Goal: Book appointment/travel/reservation

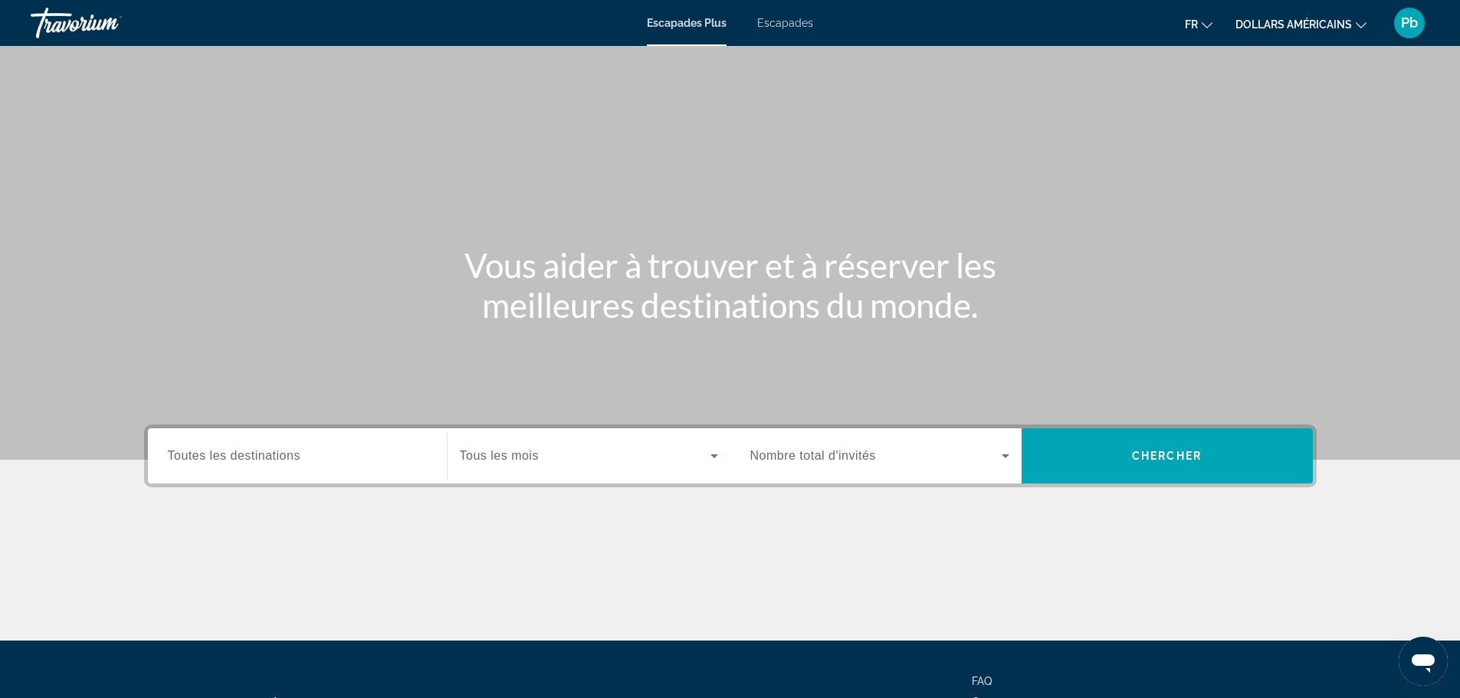
click at [520, 472] on div "Widget de recherche" at bounding box center [589, 455] width 258 height 43
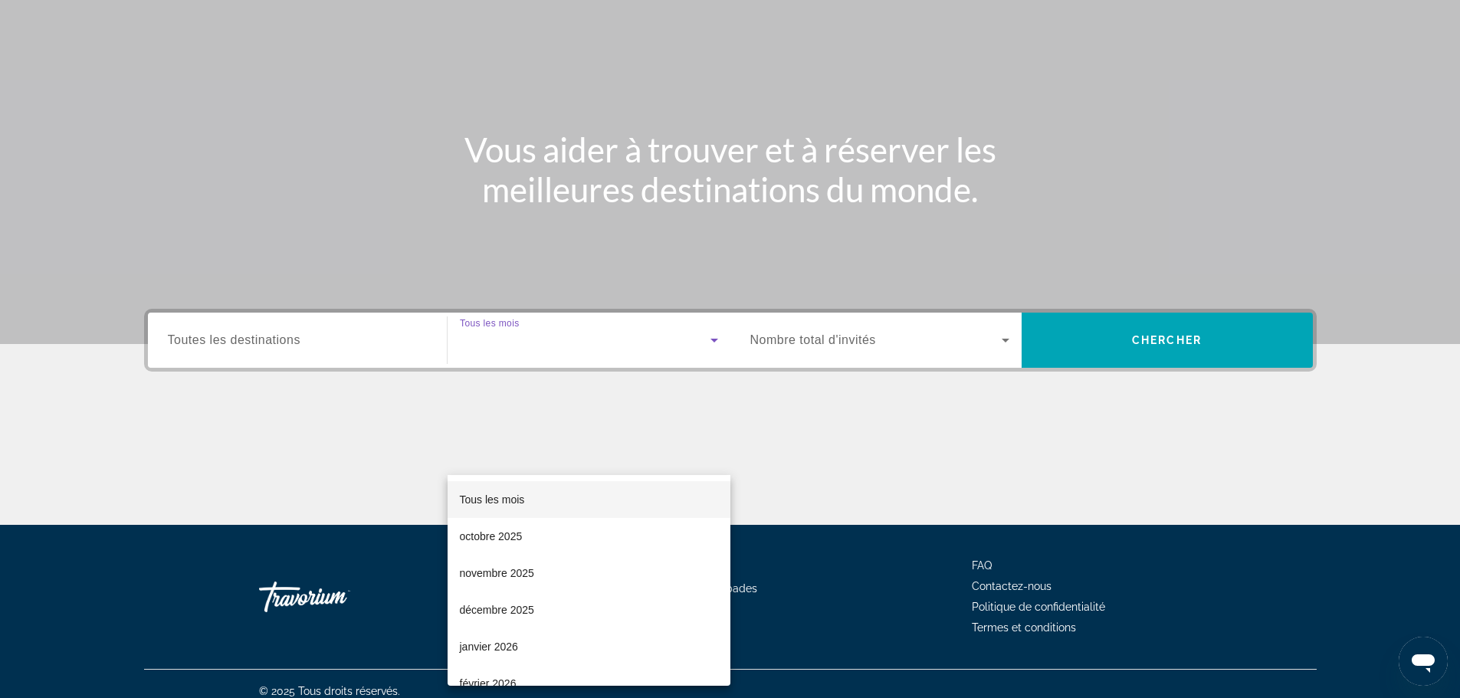
scroll to position [130, 0]
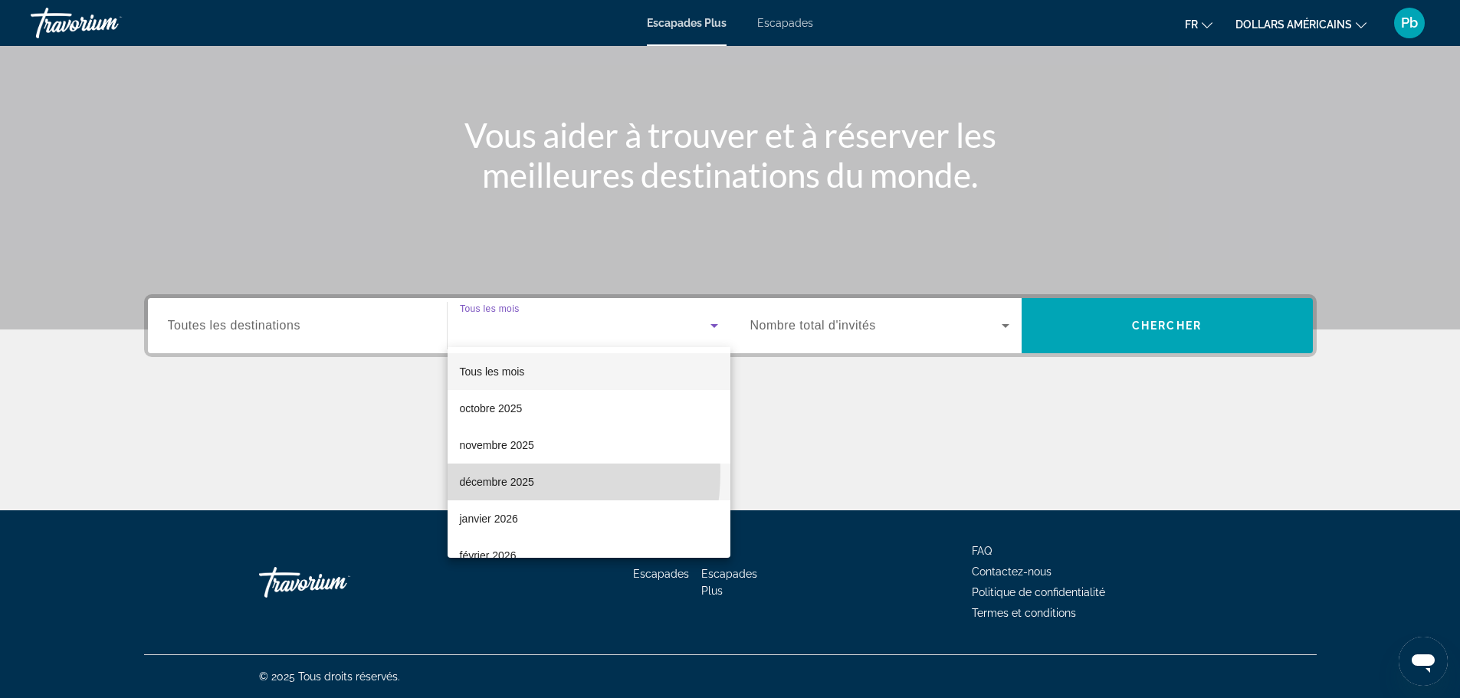
click at [486, 472] on mat-option "décembre 2025" at bounding box center [589, 482] width 283 height 37
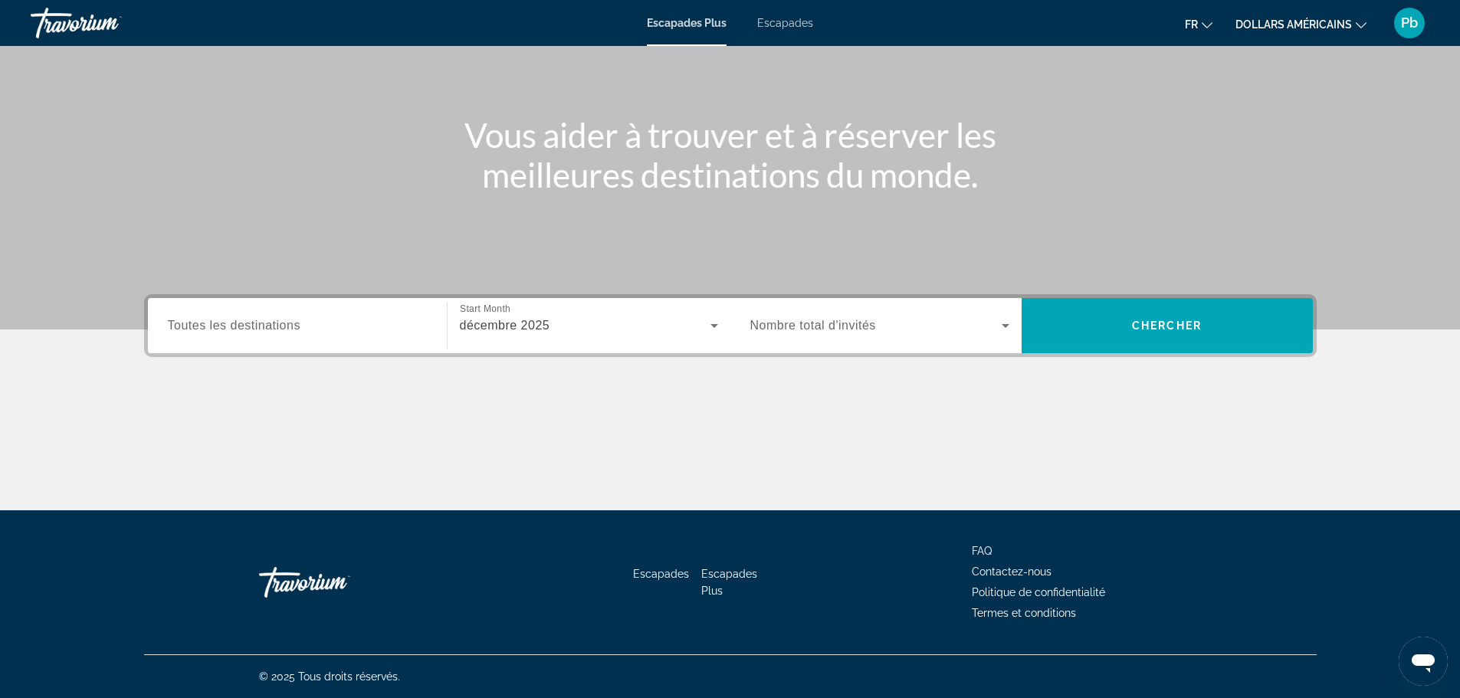
click at [837, 330] on span "Nombre total d'invités" at bounding box center [813, 325] width 126 height 13
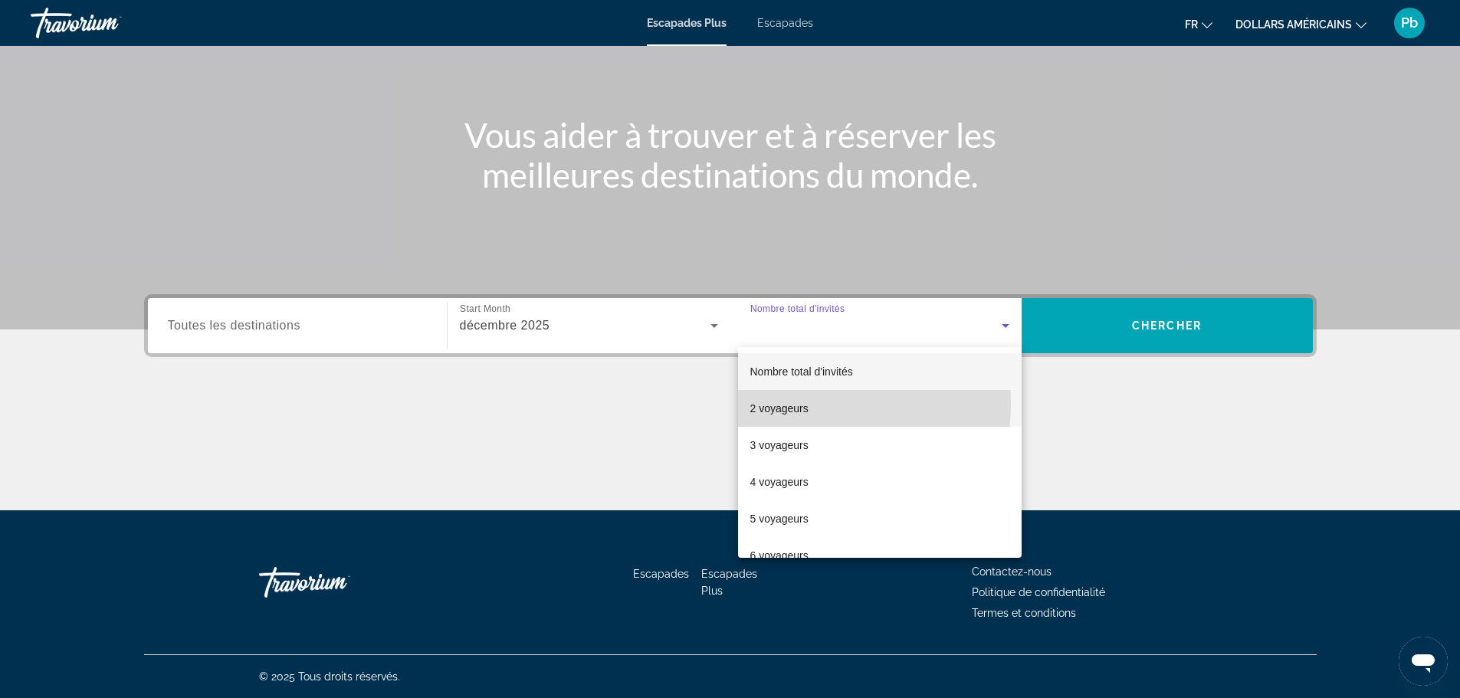
click at [796, 404] on font "2 voyageurs" at bounding box center [779, 408] width 58 height 12
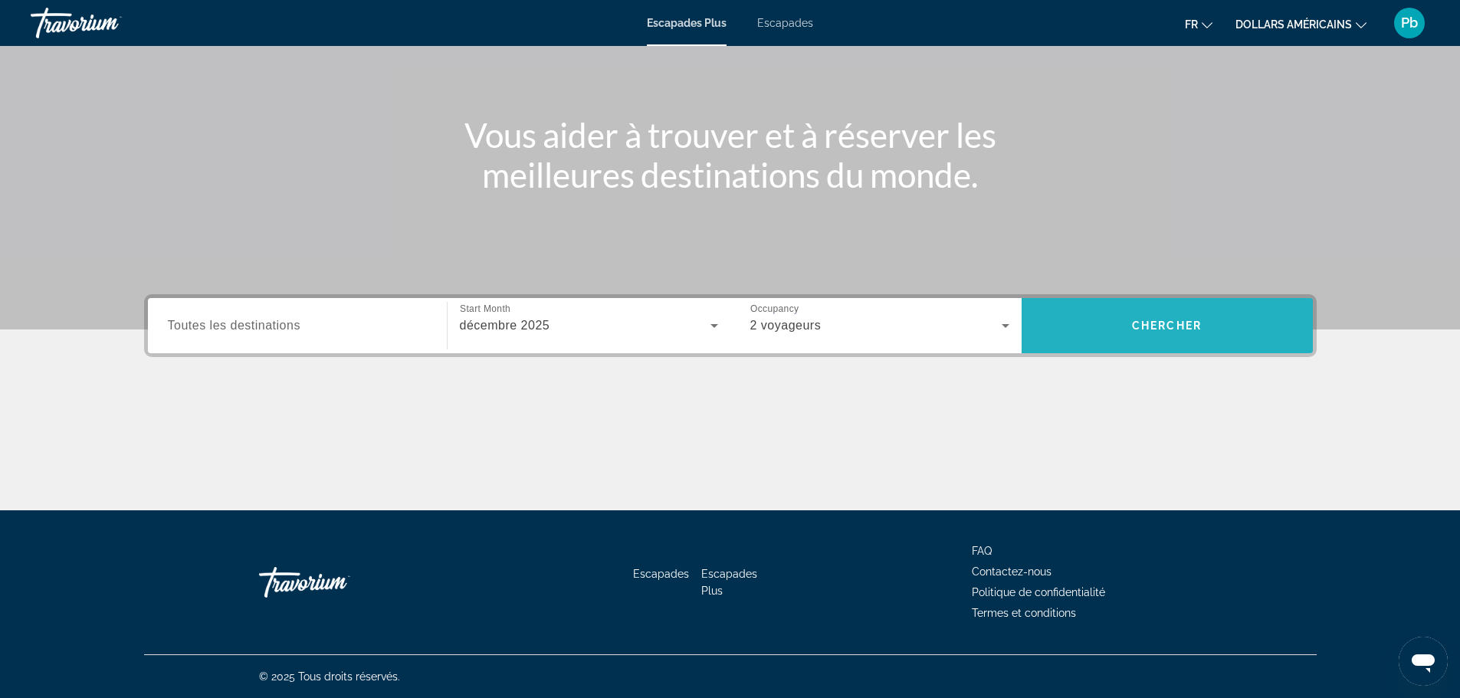
click at [1113, 327] on span "Recherche" at bounding box center [1166, 325] width 291 height 37
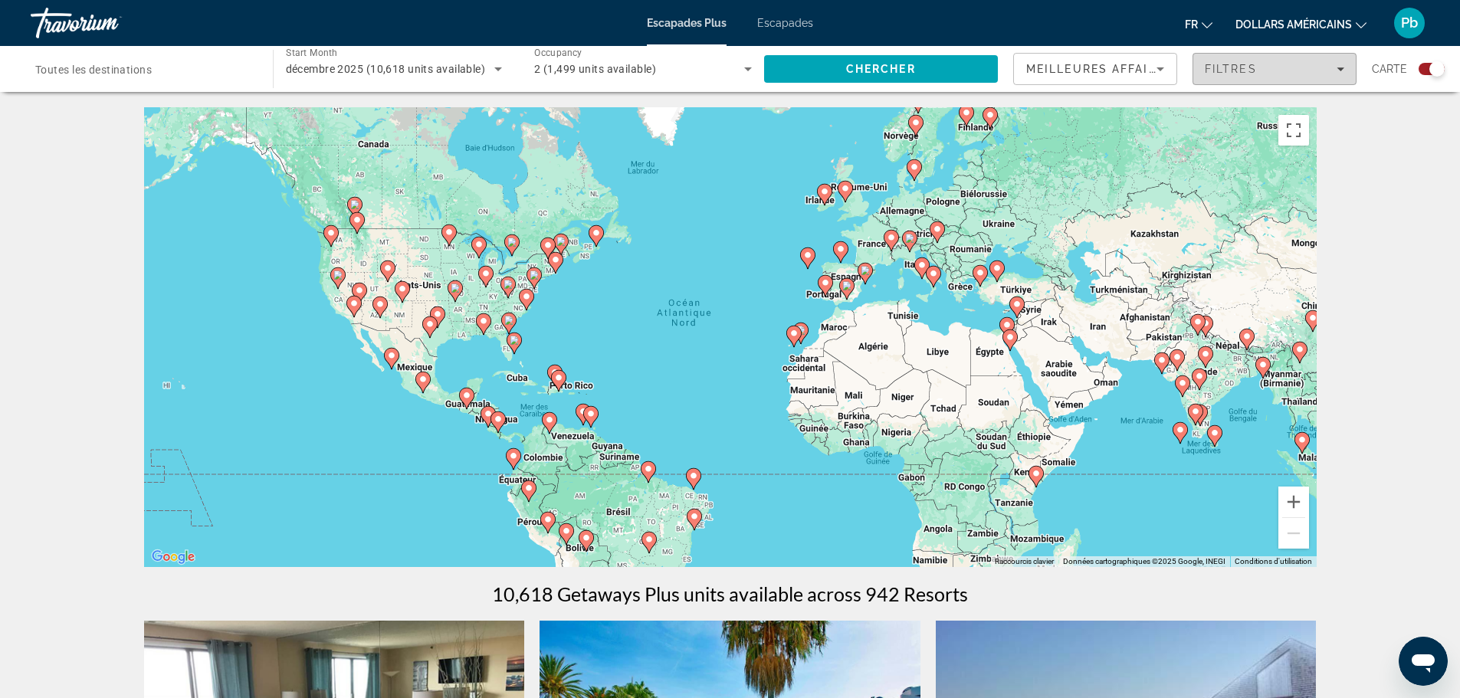
click at [1333, 69] on div "Filtres" at bounding box center [1274, 69] width 139 height 12
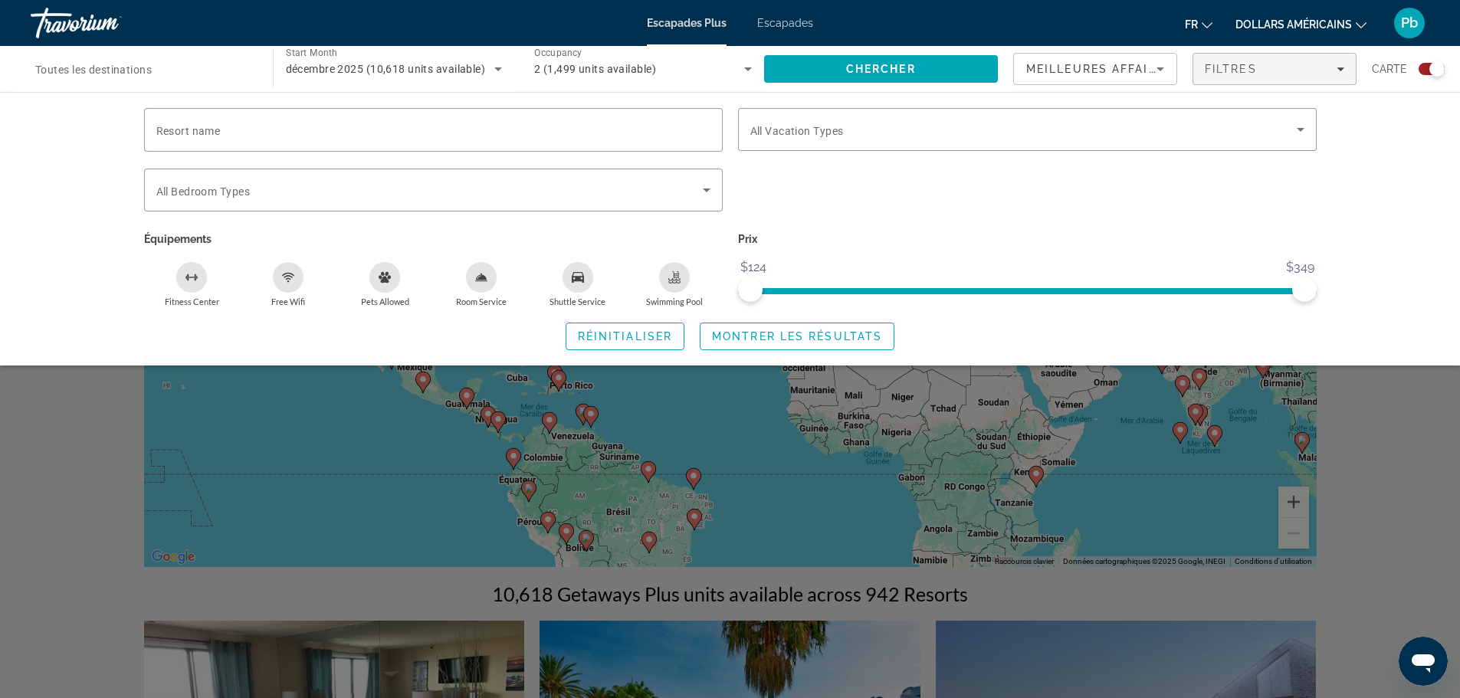
click at [187, 285] on div "Fitness Center" at bounding box center [191, 277] width 31 height 31
click at [668, 281] on icon "Swimming Pool" at bounding box center [674, 281] width 12 height 3
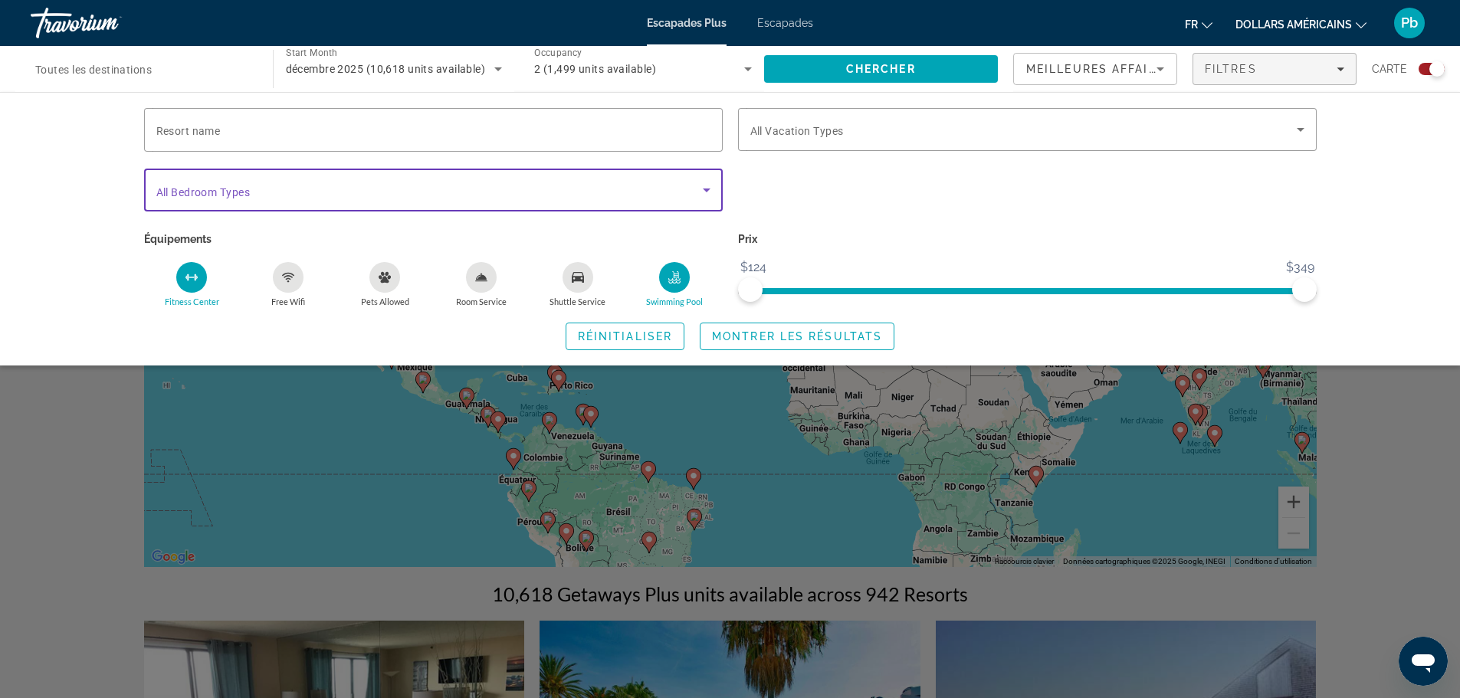
click at [711, 189] on icon "Search widget" at bounding box center [706, 190] width 18 height 18
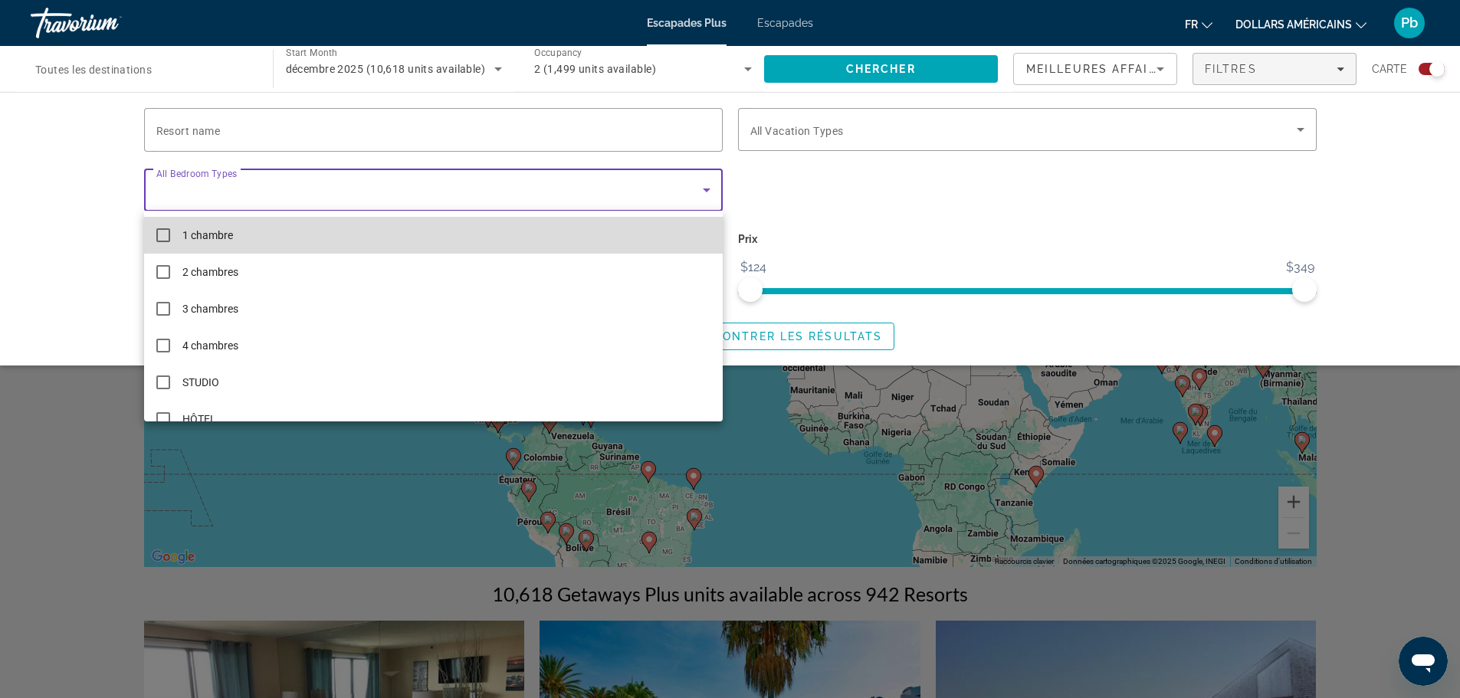
click at [512, 234] on mat-option "1 chambre" at bounding box center [433, 235] width 579 height 37
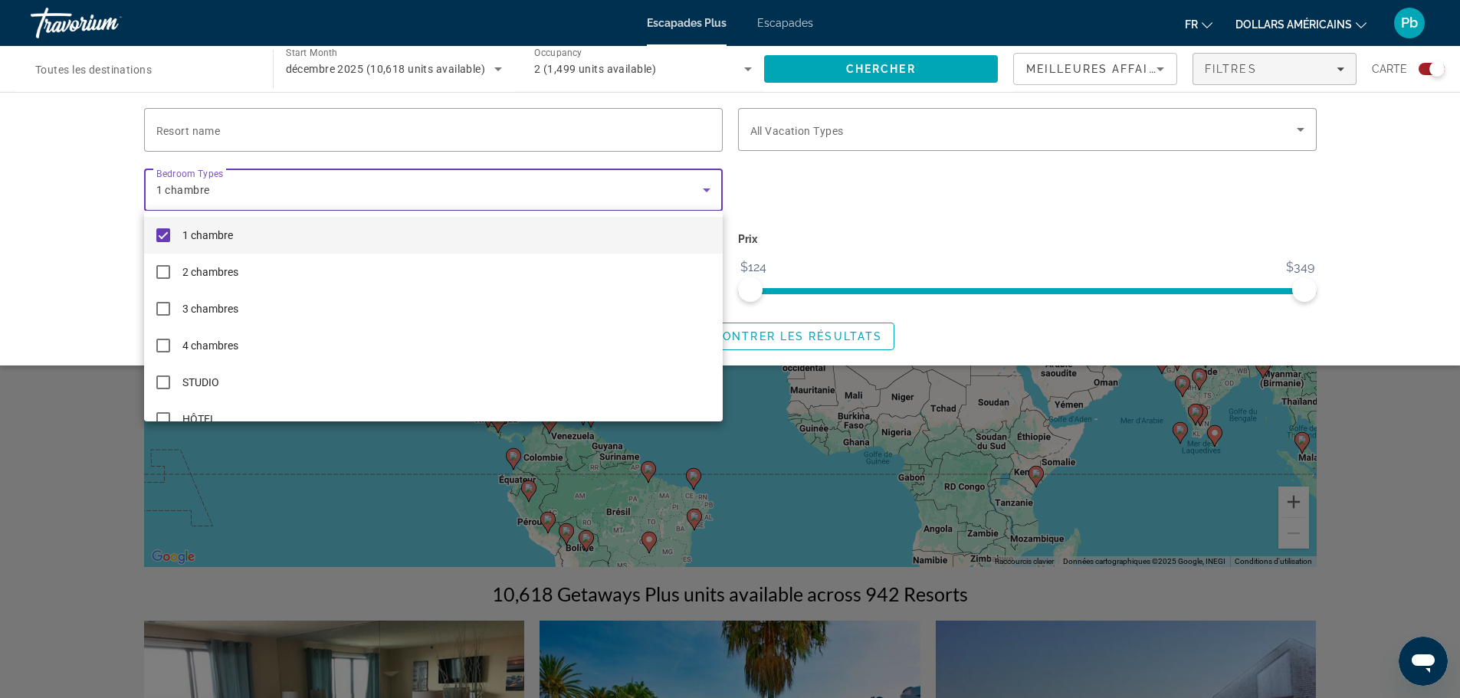
drag, startPoint x: 1303, startPoint y: 288, endPoint x: 1238, endPoint y: 282, distance: 66.2
click at [1238, 282] on div at bounding box center [730, 349] width 1460 height 698
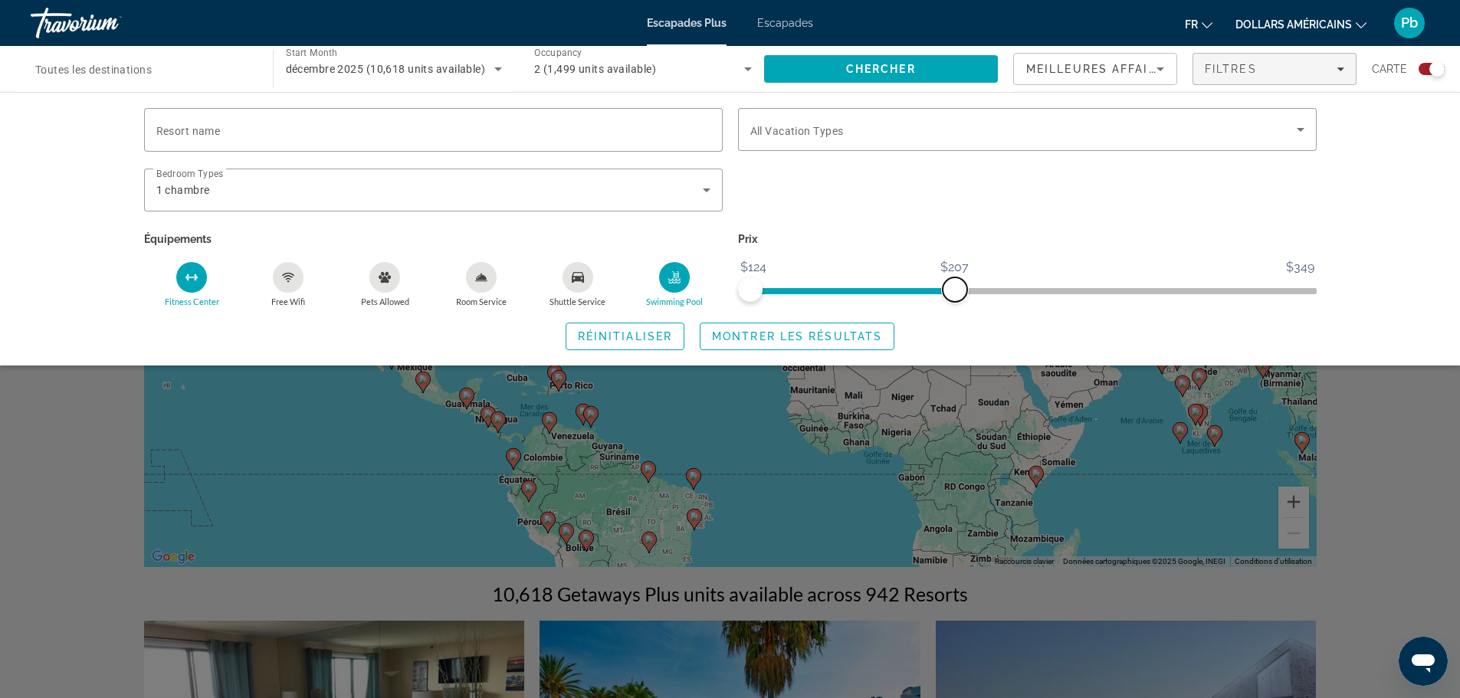
drag, startPoint x: 1297, startPoint y: 285, endPoint x: 920, endPoint y: 279, distance: 376.3
click at [943, 279] on span "ngx-slider-max" at bounding box center [955, 289] width 25 height 25
drag, startPoint x: 922, startPoint y: 287, endPoint x: 1066, endPoint y: 272, distance: 144.8
click at [1066, 288] on ngx-slider "$124 $349 $124 $250" at bounding box center [1027, 289] width 579 height 3
click at [716, 339] on span "Montrer les résultats" at bounding box center [797, 336] width 170 height 12
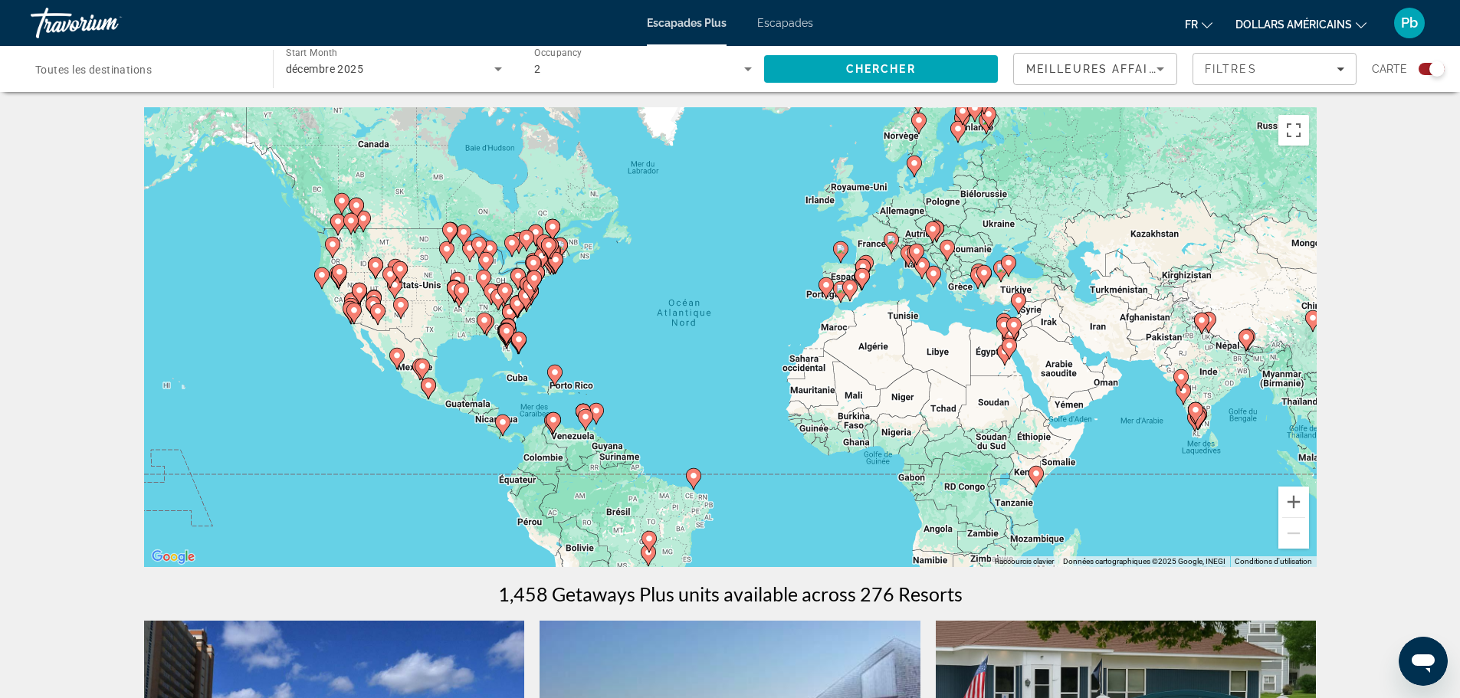
click at [848, 252] on icon "Contenu principal" at bounding box center [840, 251] width 15 height 21
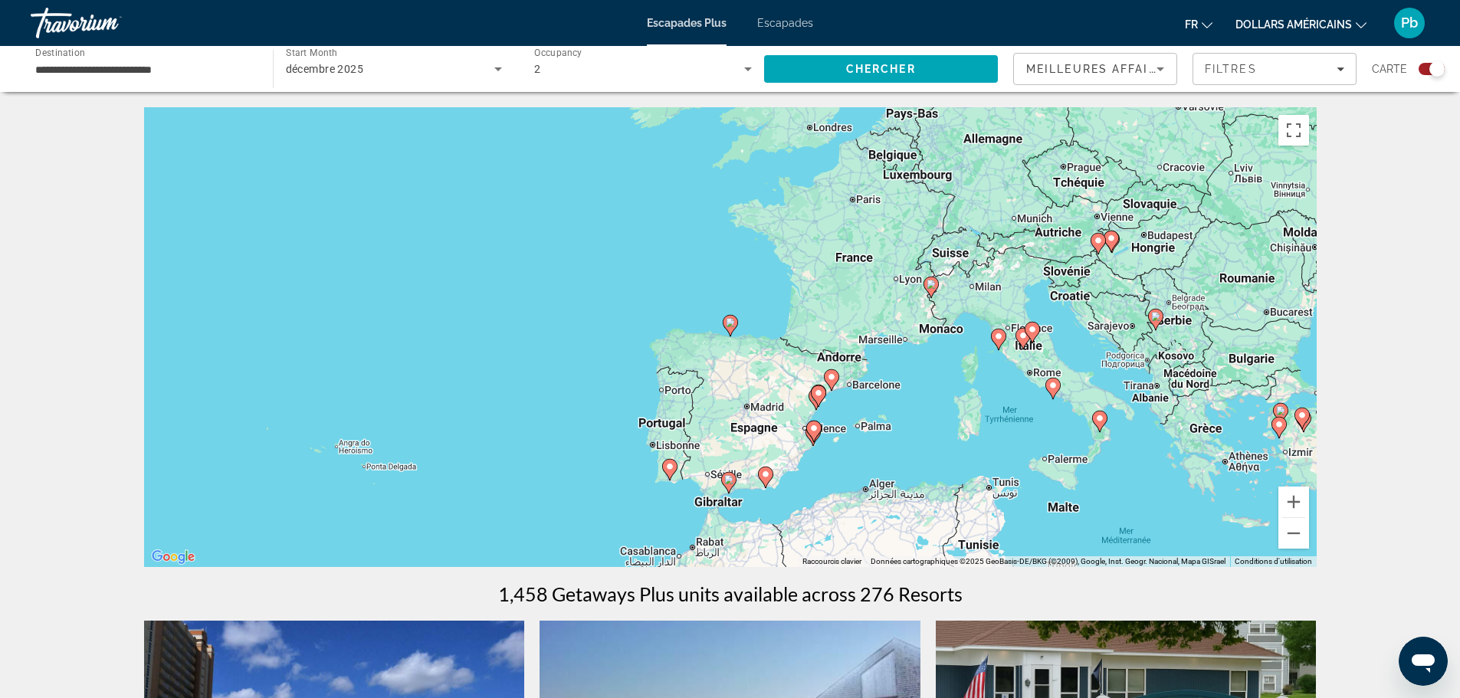
click at [734, 323] on image "Contenu principal" at bounding box center [730, 322] width 9 height 9
type input "**********"
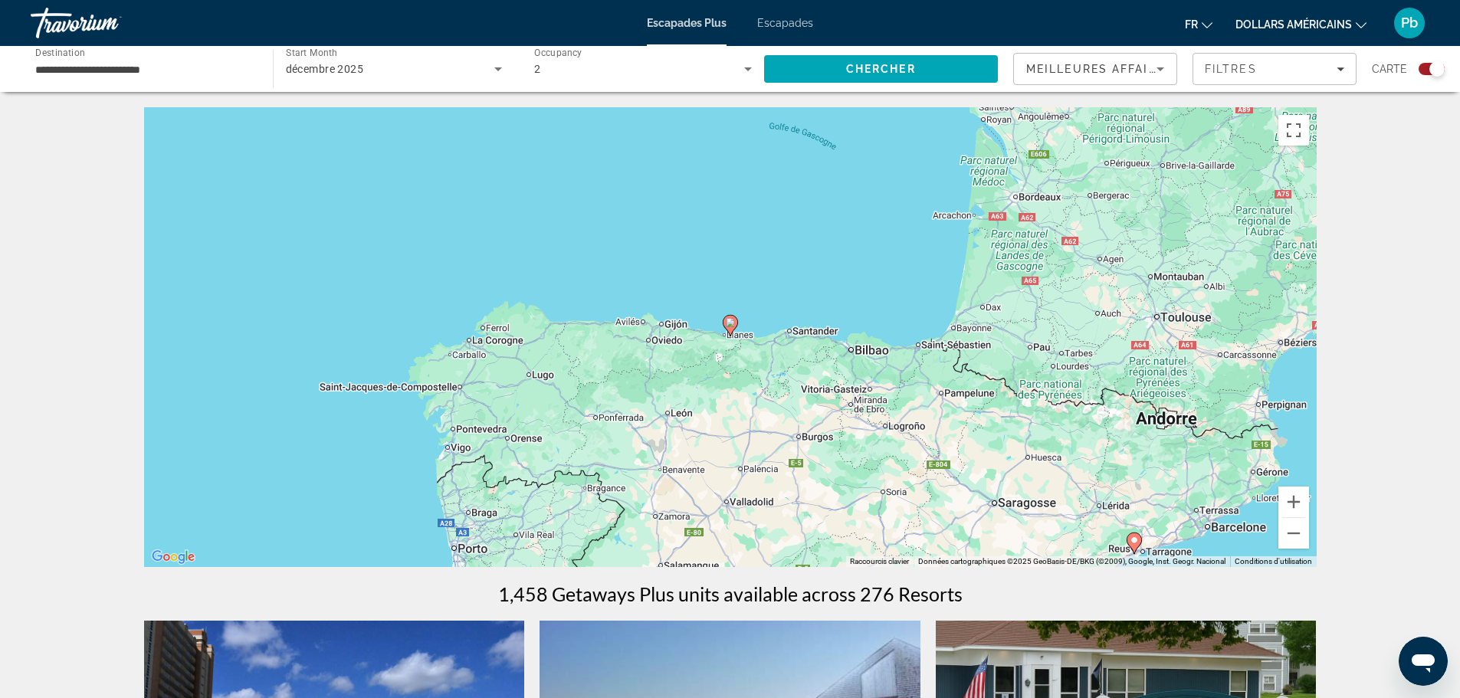
click at [734, 323] on image "Contenu principal" at bounding box center [730, 322] width 9 height 9
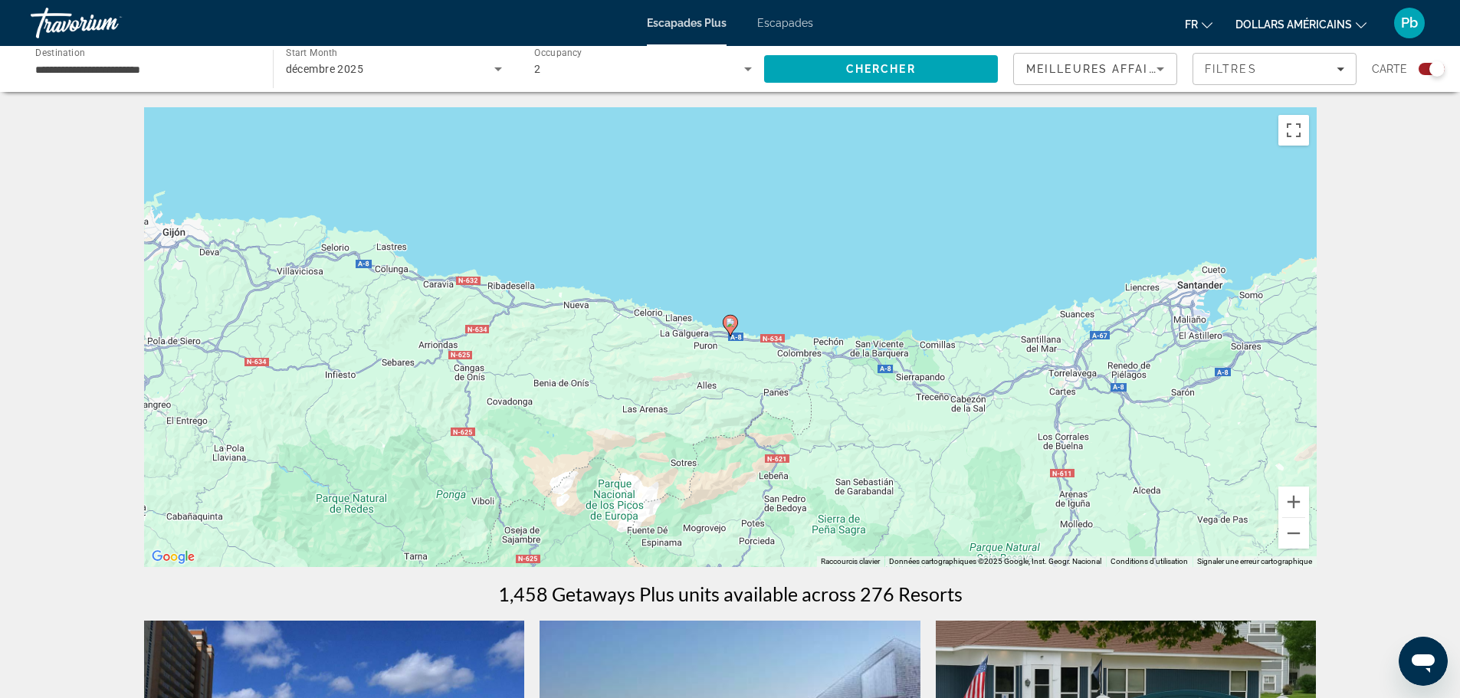
click at [730, 323] on image "Contenu principal" at bounding box center [730, 322] width 9 height 9
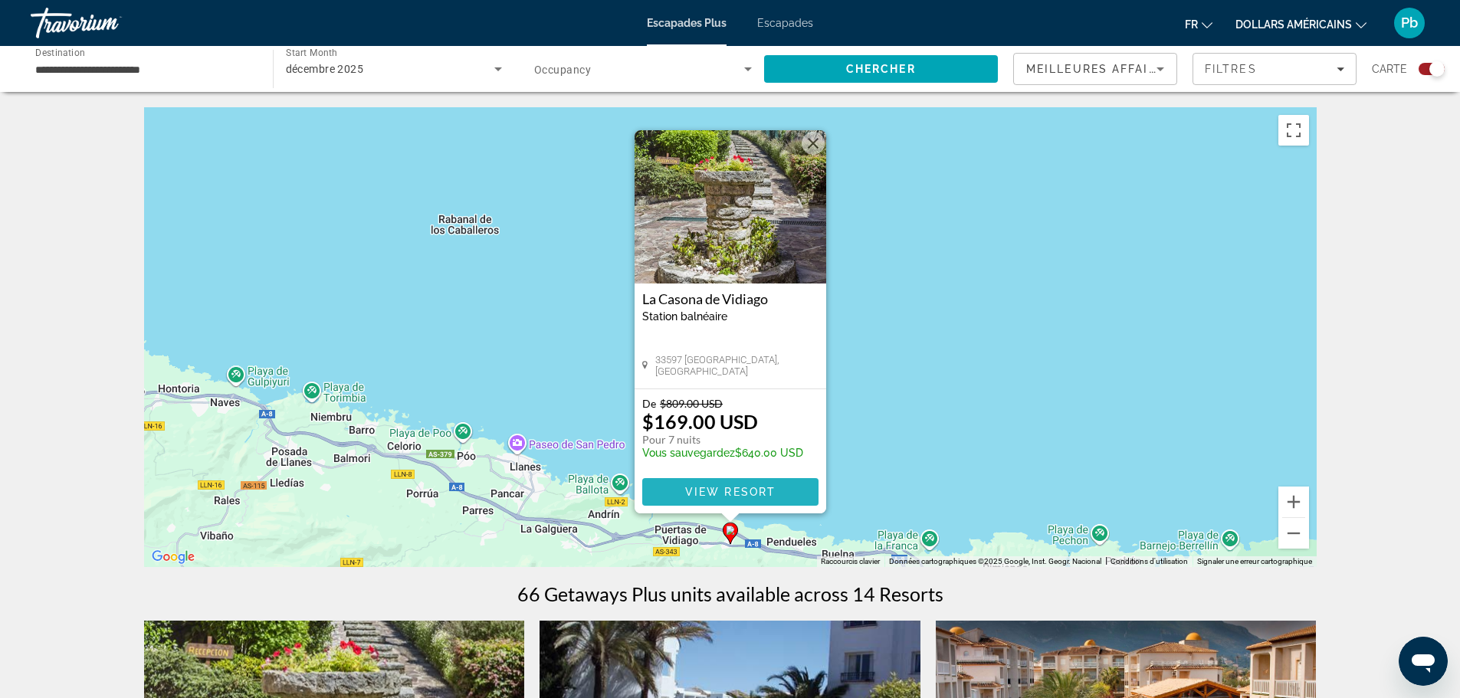
click at [716, 498] on span "Contenu principal" at bounding box center [730, 492] width 176 height 37
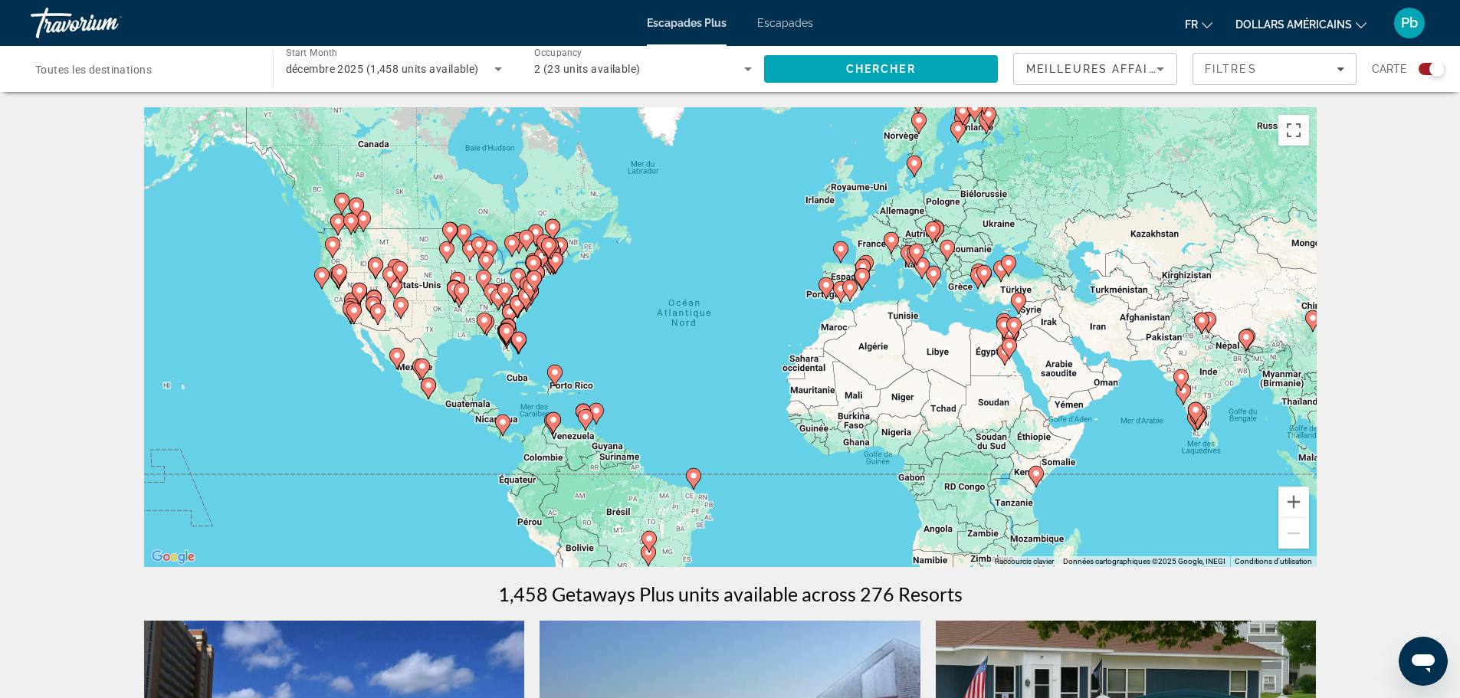
click at [1036, 474] on image "Contenu principal" at bounding box center [1035, 473] width 9 height 9
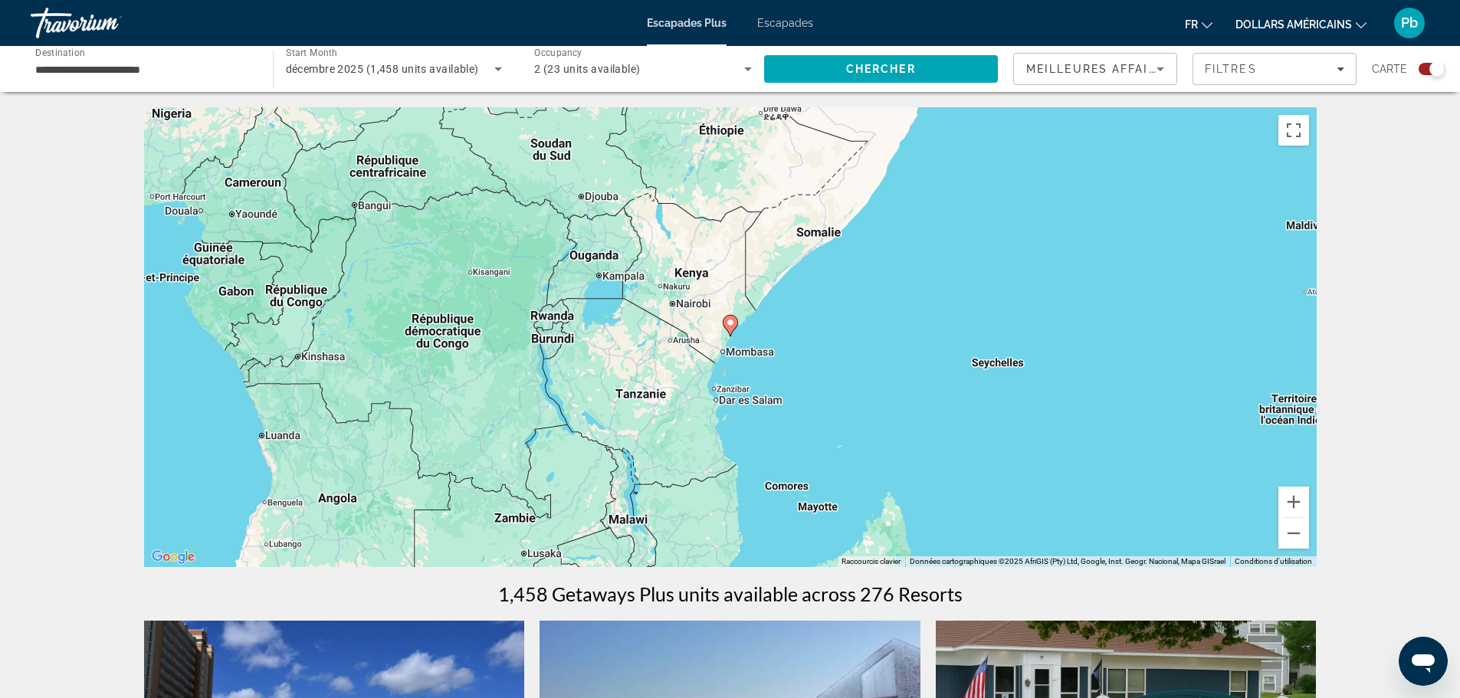
click at [733, 336] on gmp-advanced-marker "Contenu principal" at bounding box center [730, 325] width 15 height 23
type input "**********"
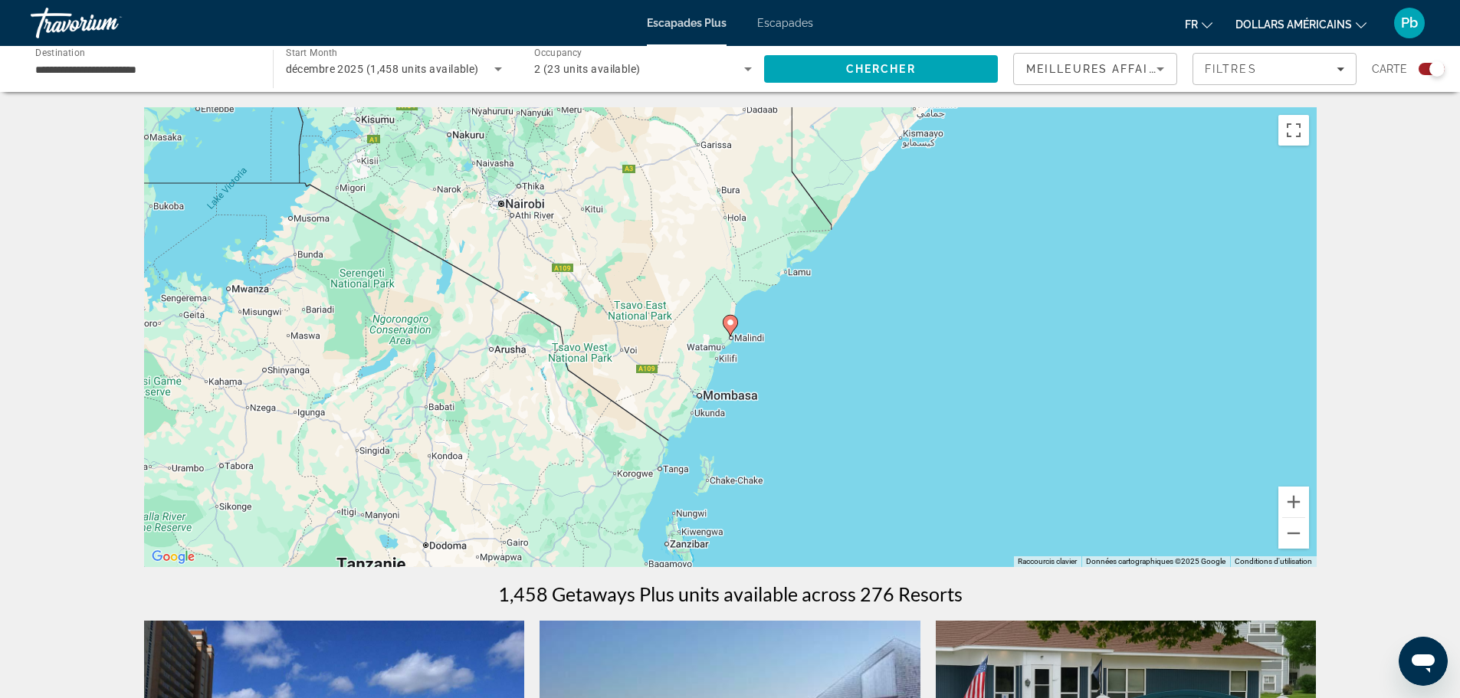
click at [729, 335] on icon "Contenu principal" at bounding box center [730, 325] width 15 height 21
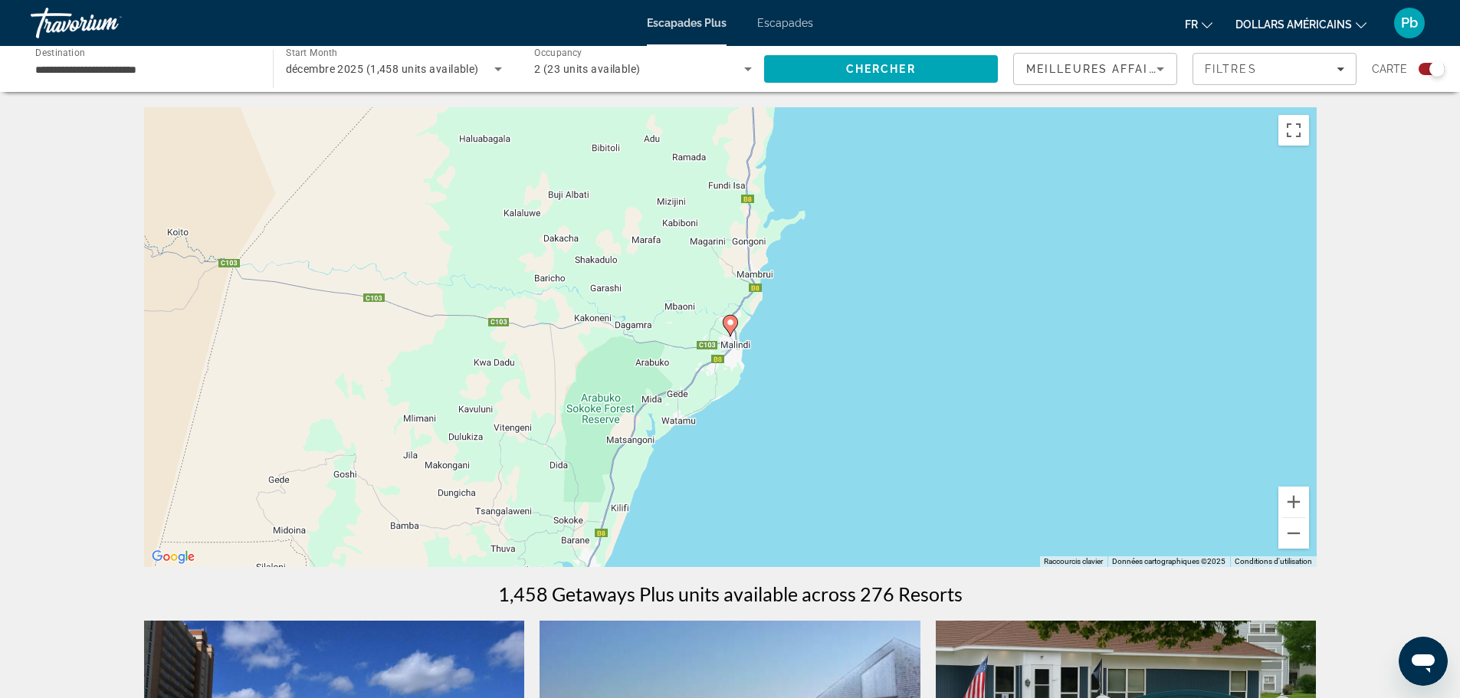
click at [726, 322] on image "Contenu principal" at bounding box center [730, 322] width 9 height 9
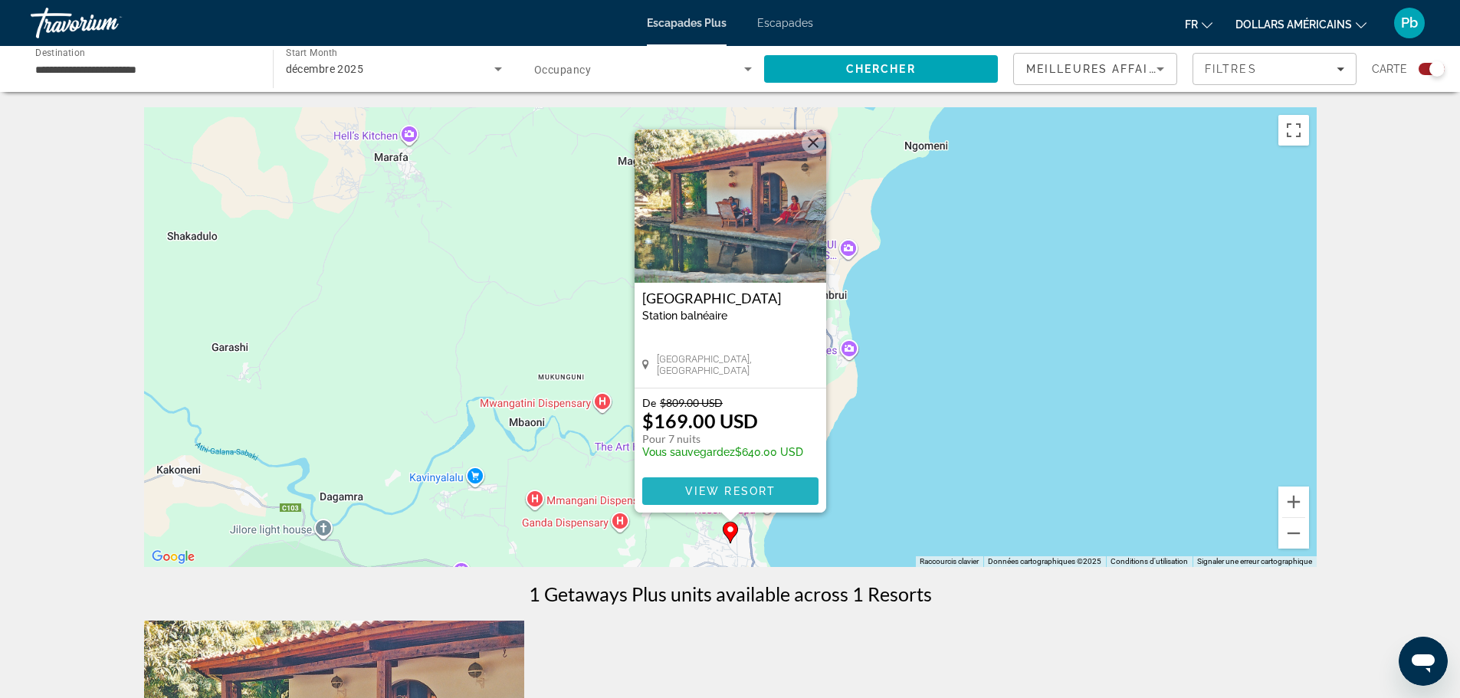
click at [688, 487] on span "View Resort" at bounding box center [729, 491] width 90 height 12
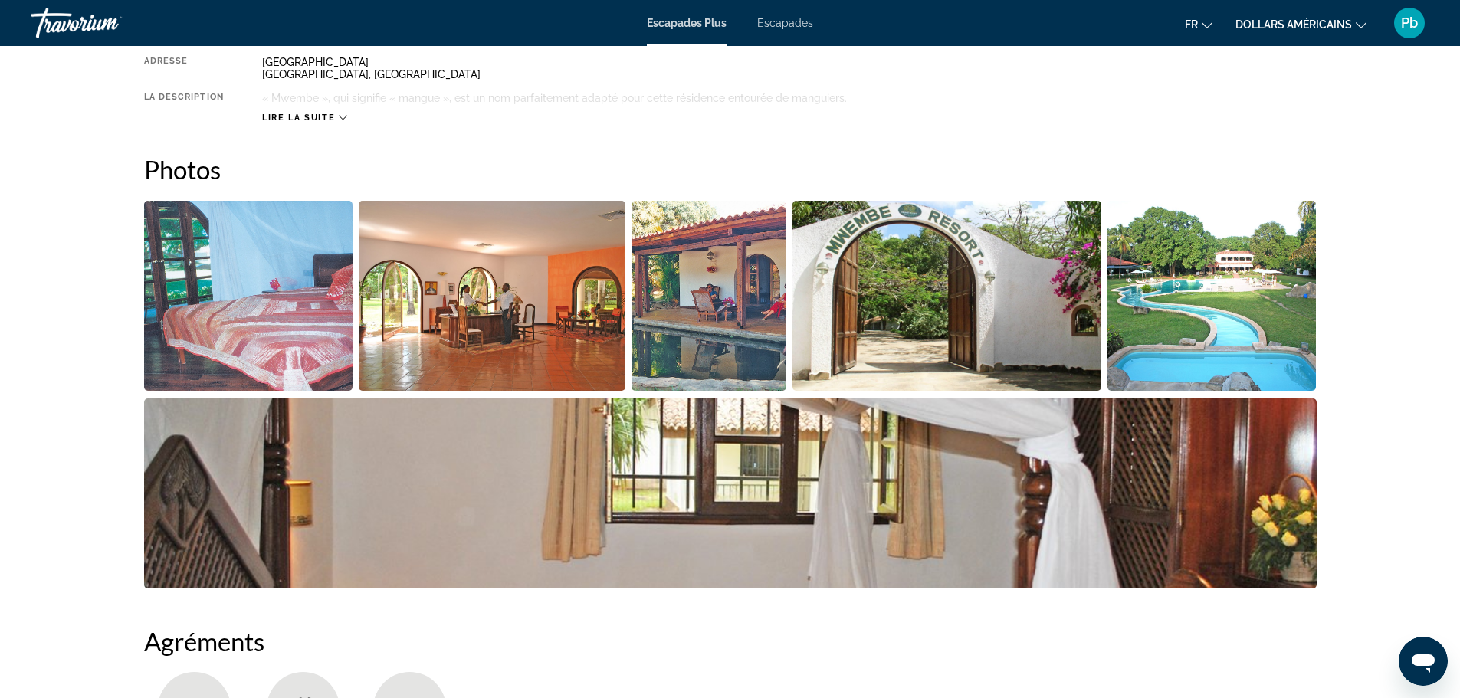
scroll to position [611, 0]
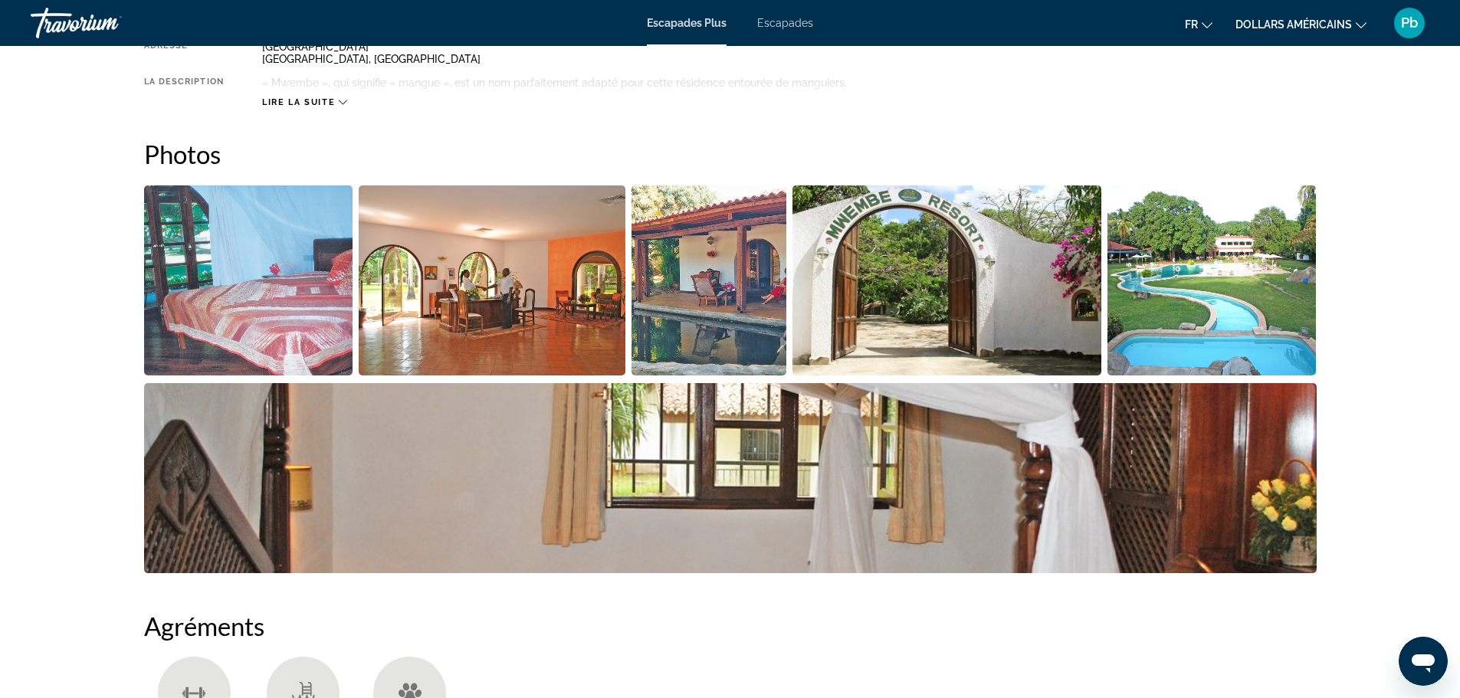
click at [1234, 304] on img "Open full-screen image slider" at bounding box center [1211, 280] width 209 height 190
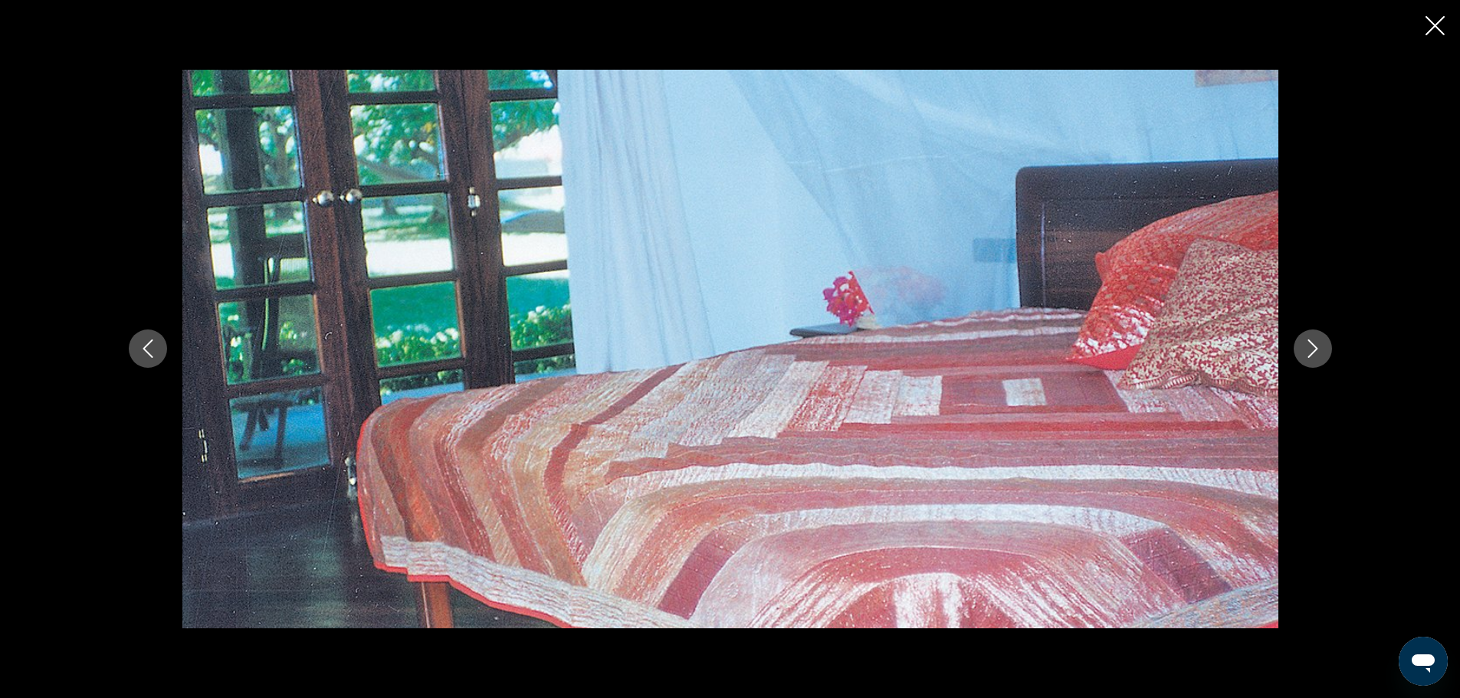
click at [1322, 340] on button "Next image" at bounding box center [1312, 349] width 38 height 38
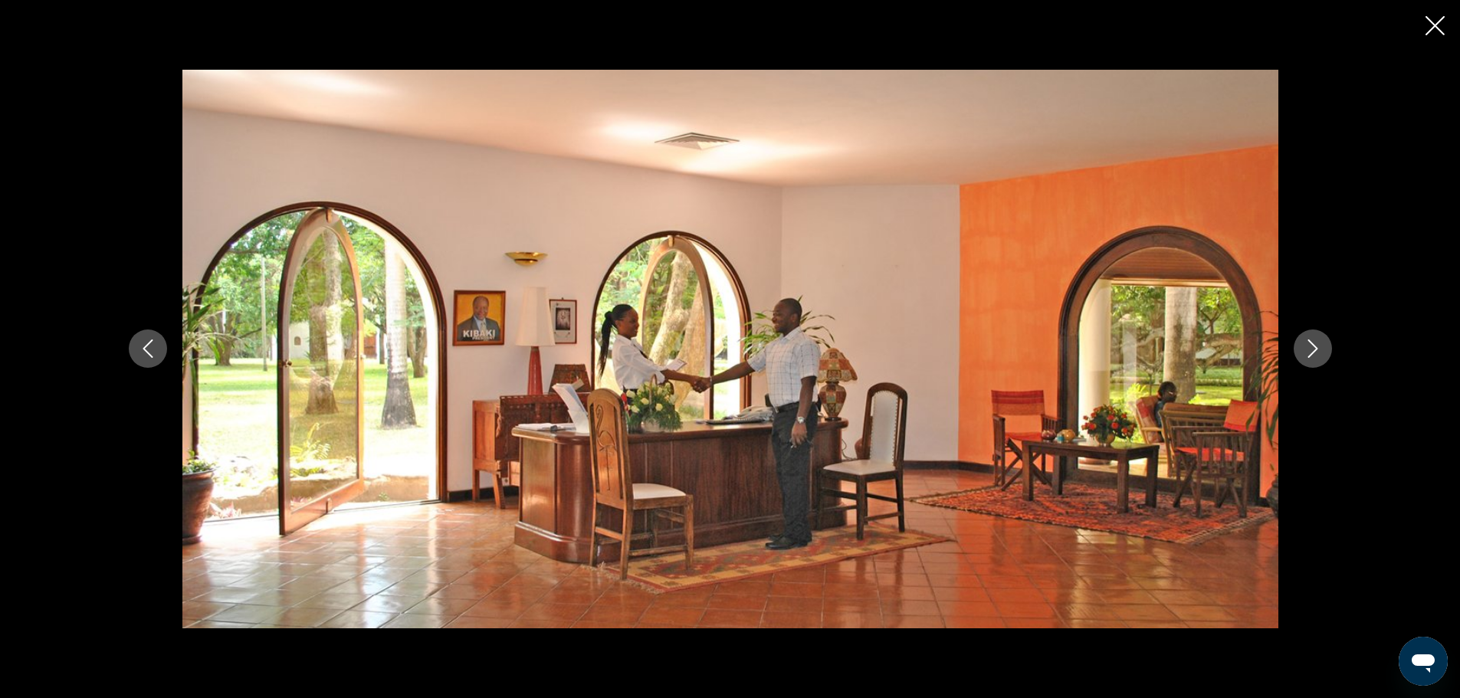
click at [1322, 340] on button "Next image" at bounding box center [1312, 349] width 38 height 38
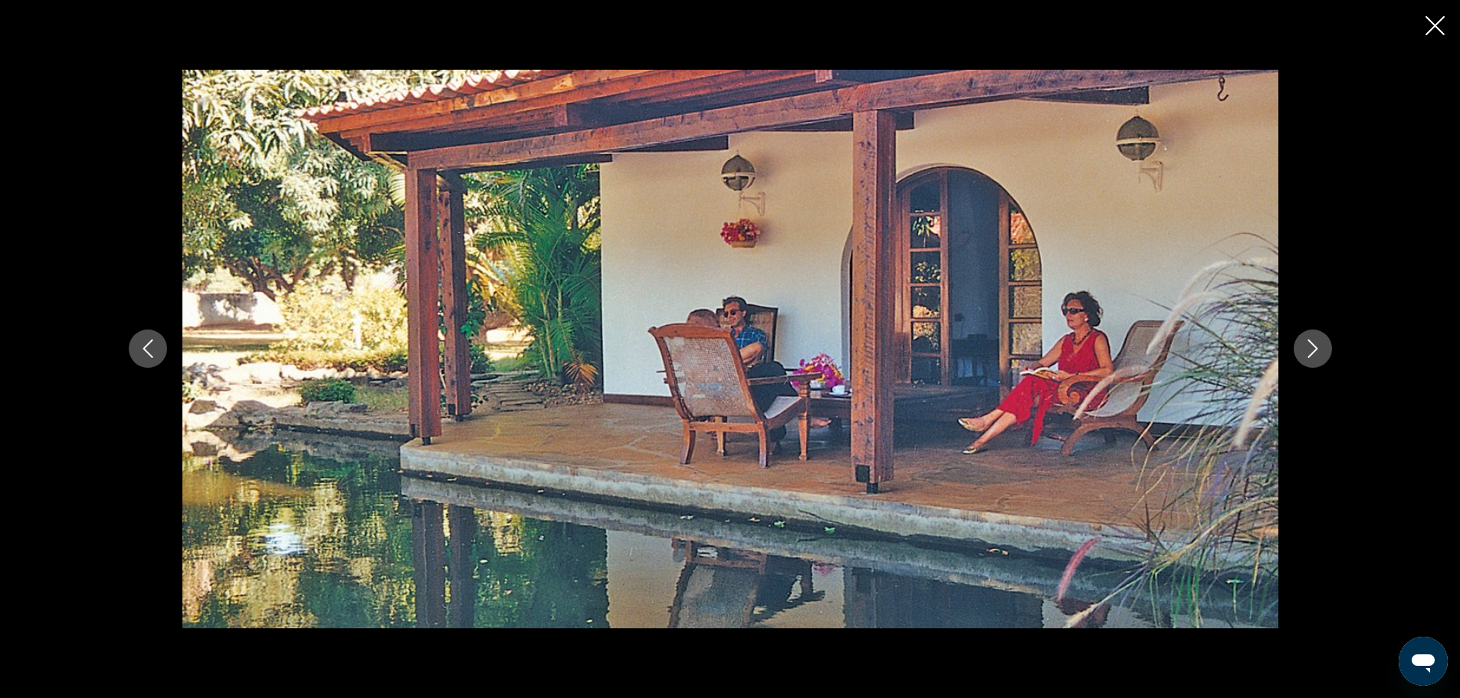
click at [1322, 340] on button "Next image" at bounding box center [1312, 349] width 38 height 38
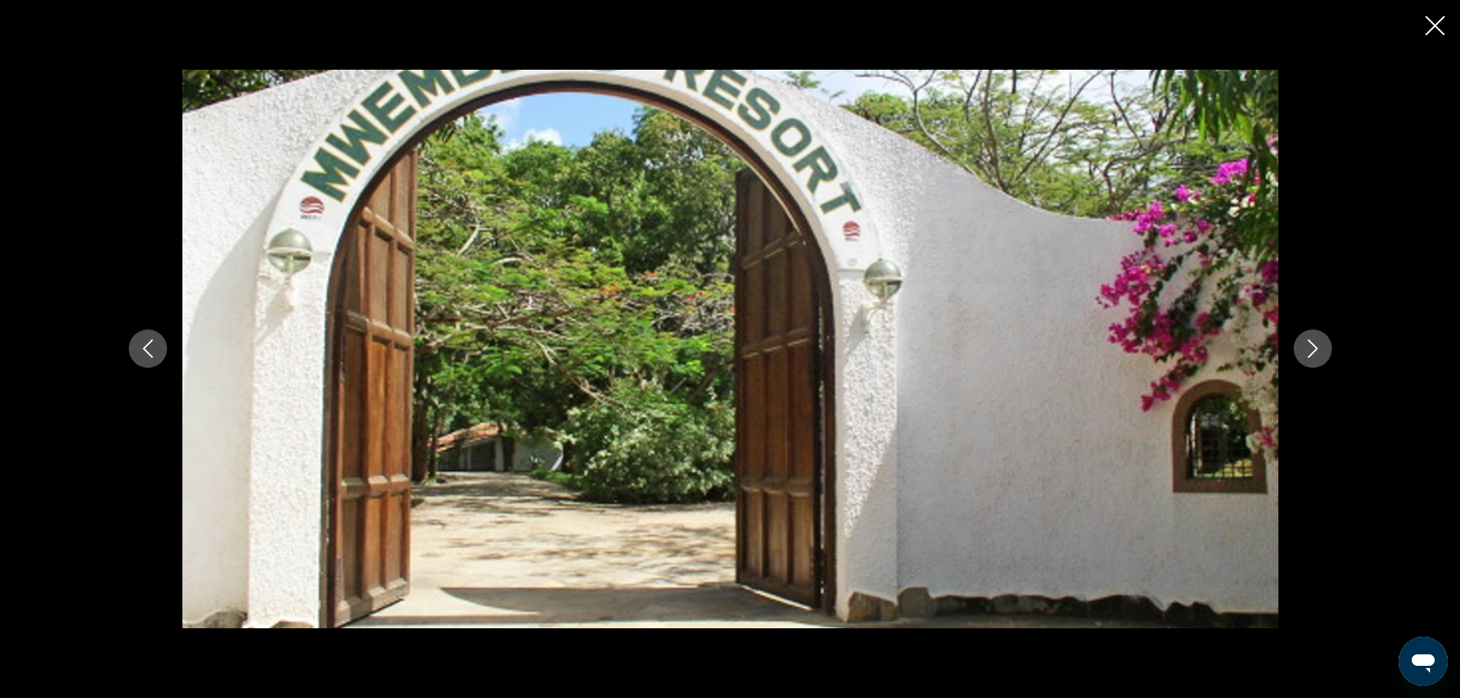
click at [1322, 340] on button "Next image" at bounding box center [1312, 349] width 38 height 38
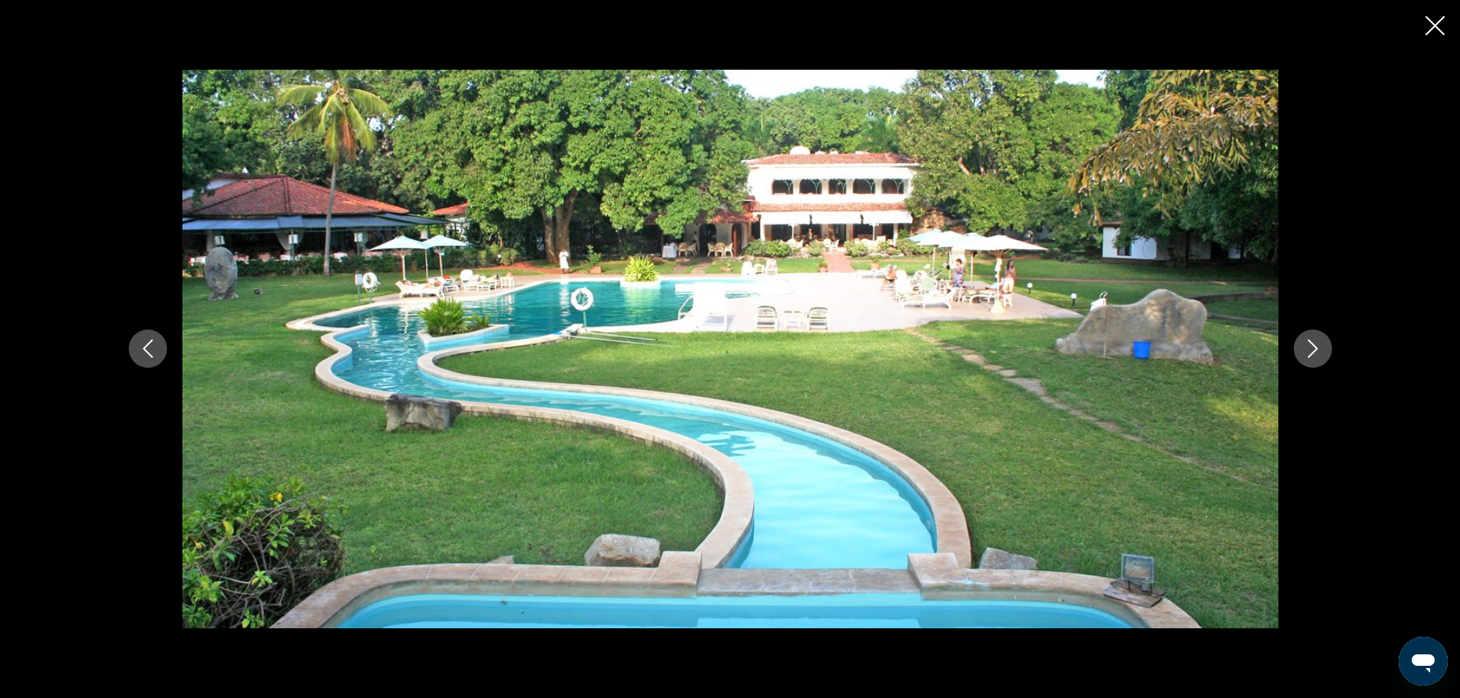
click at [1322, 340] on button "Next image" at bounding box center [1312, 349] width 38 height 38
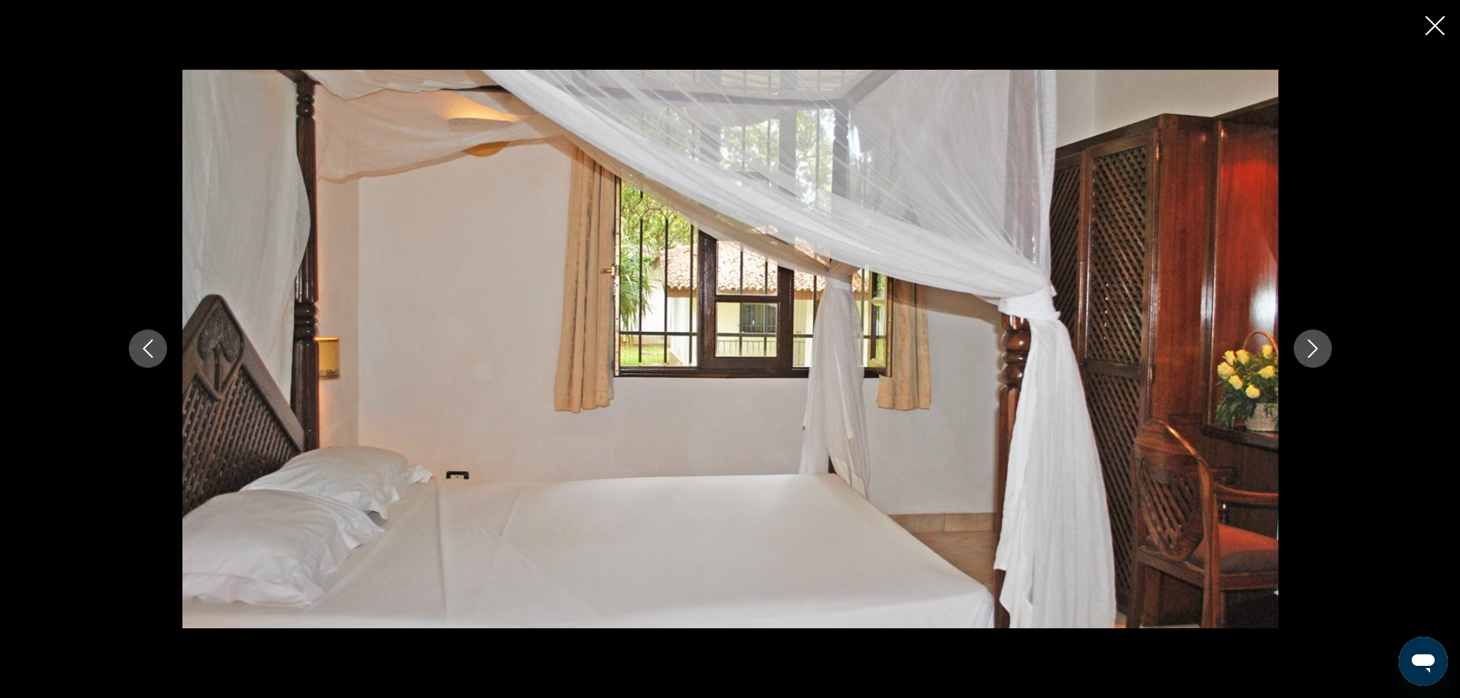
click at [1322, 340] on button "Next image" at bounding box center [1312, 349] width 38 height 38
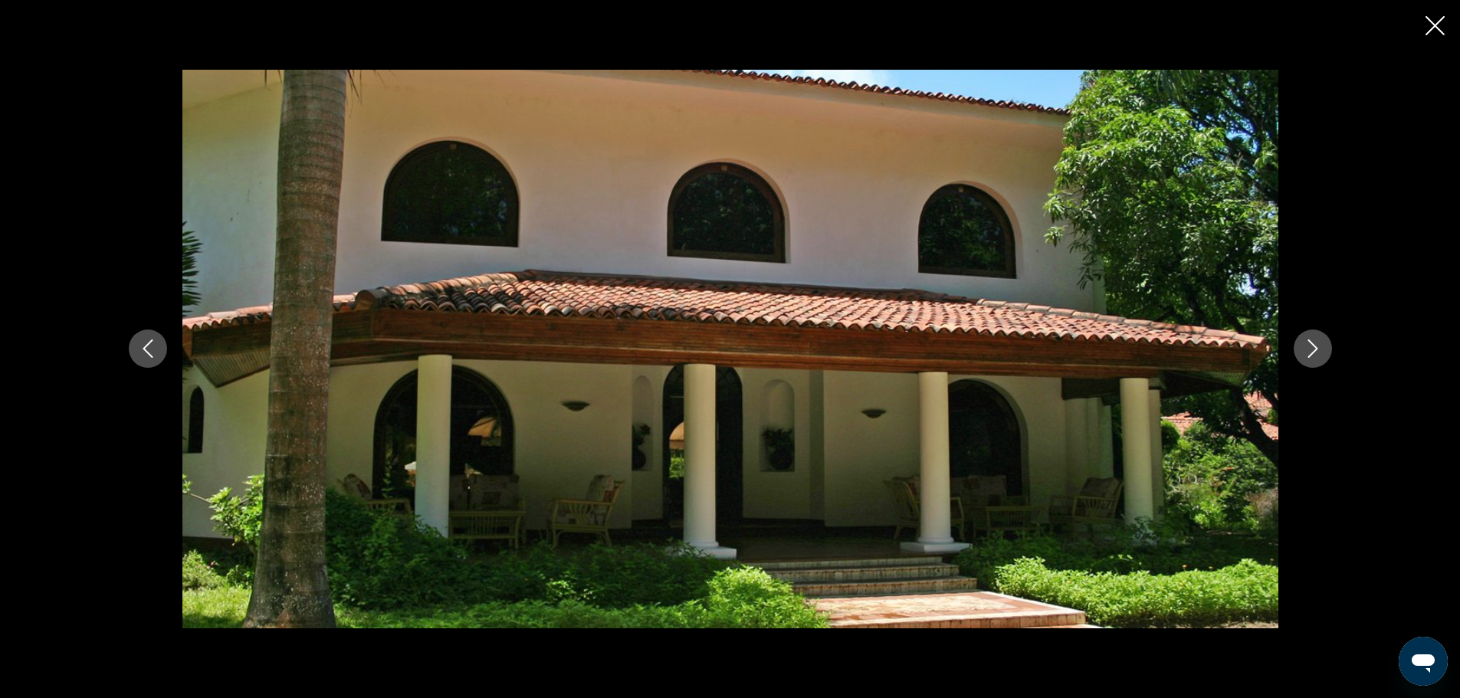
click at [1322, 340] on button "Next image" at bounding box center [1312, 349] width 38 height 38
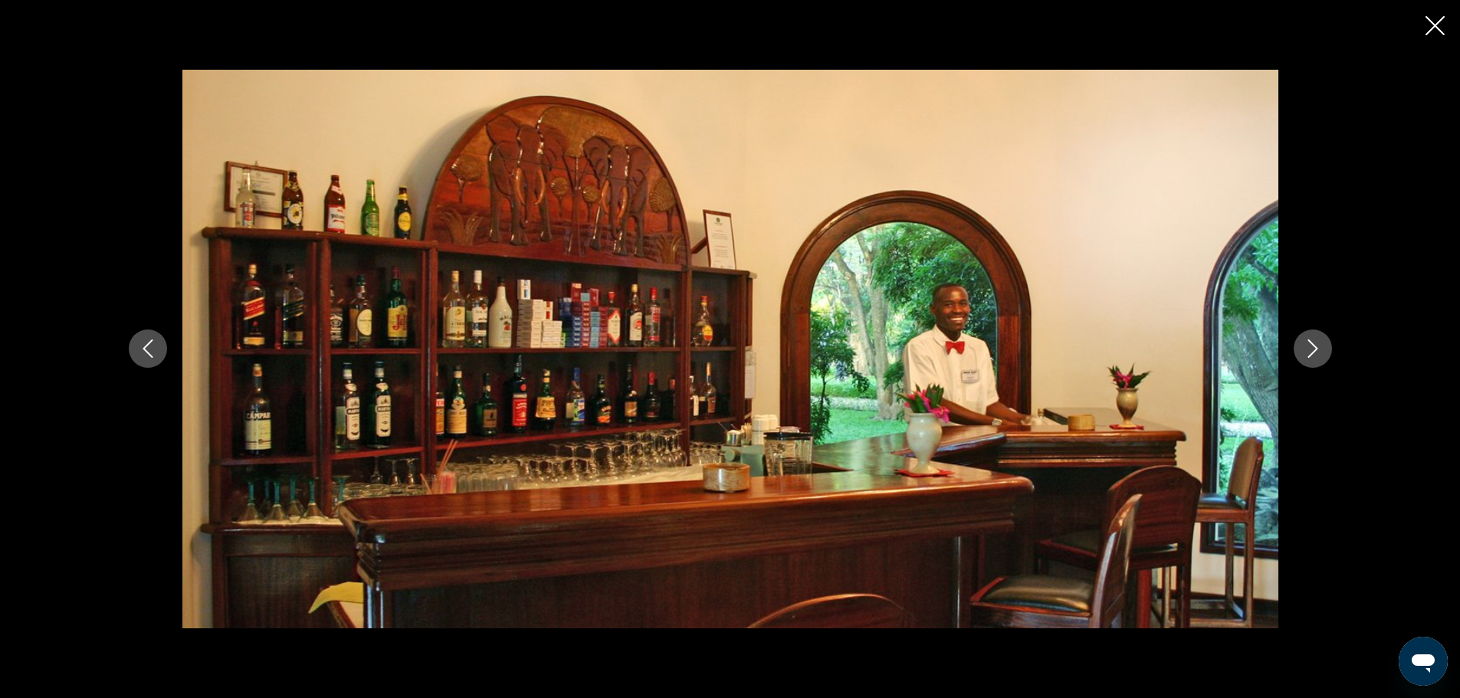
click at [1429, 31] on icon "Close slideshow" at bounding box center [1434, 25] width 19 height 19
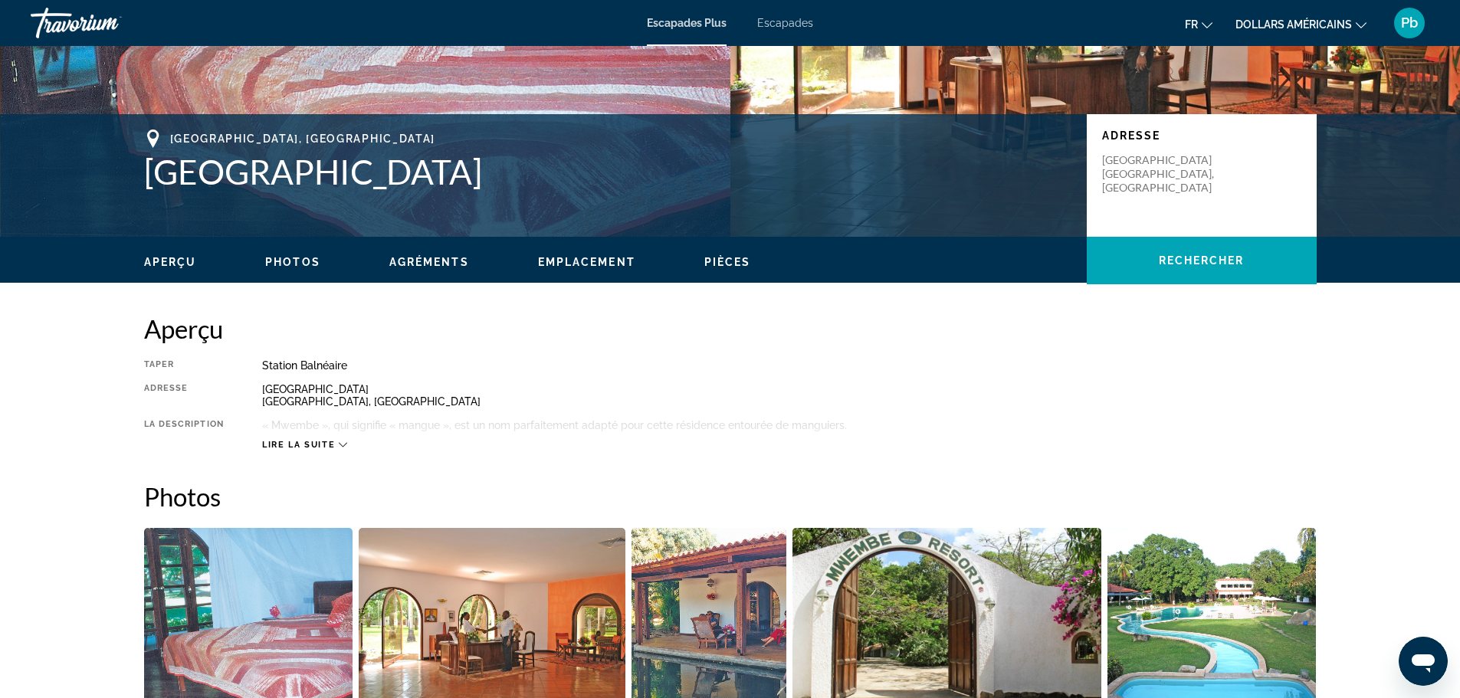
scroll to position [223, 0]
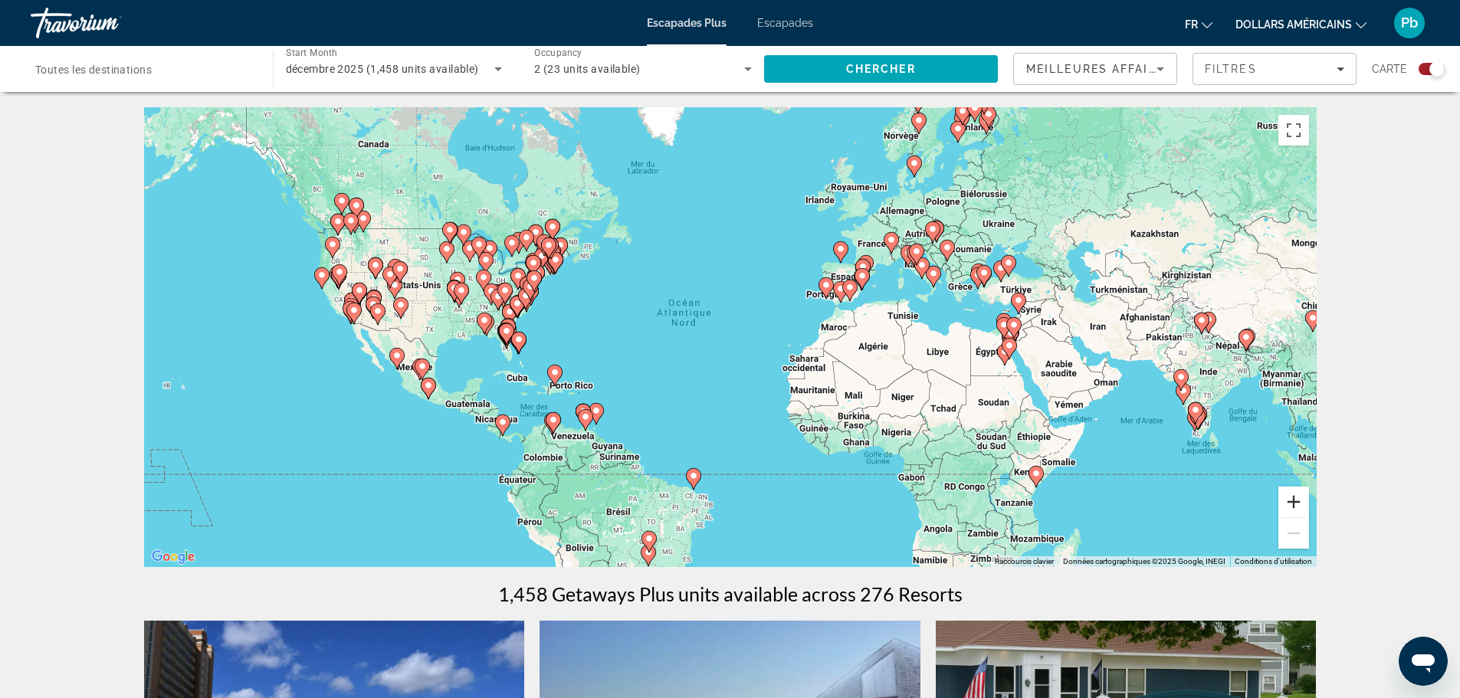
click at [1293, 501] on button "Zoom avant" at bounding box center [1293, 502] width 31 height 31
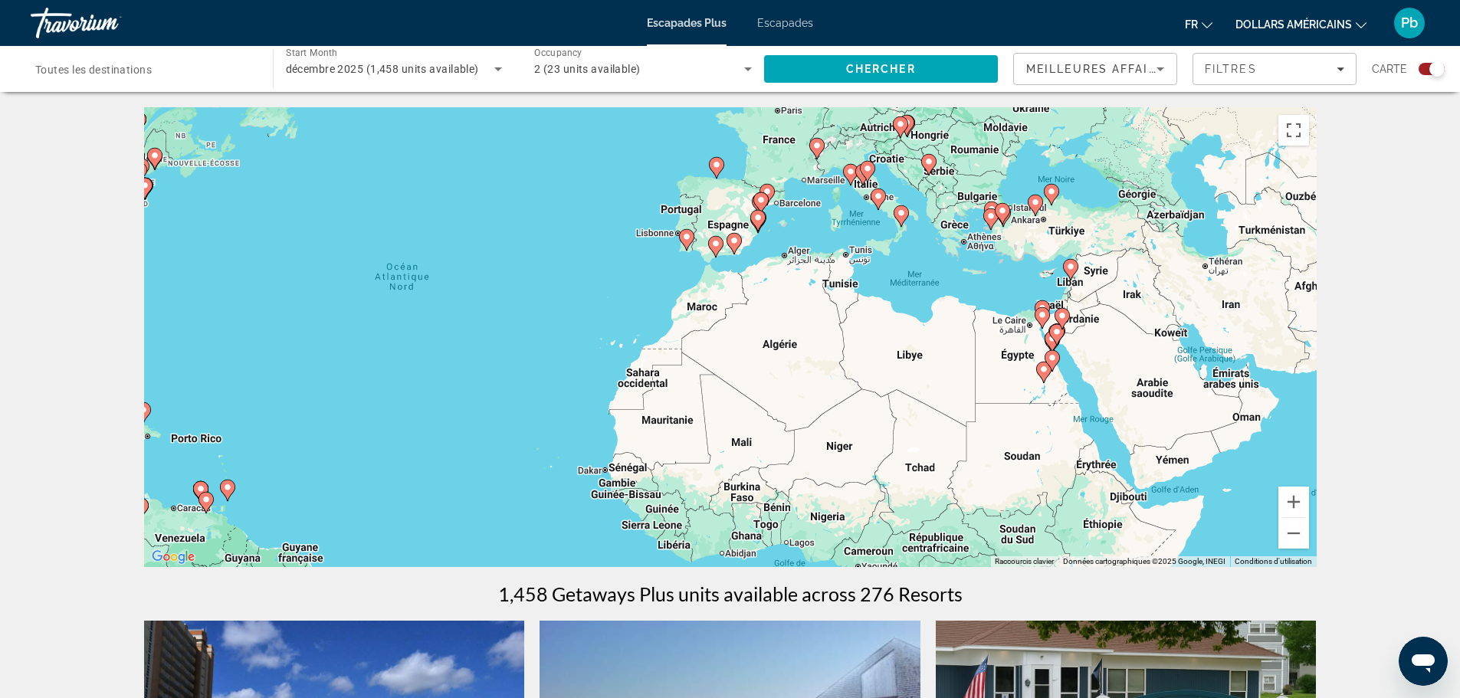
drag, startPoint x: 1011, startPoint y: 211, endPoint x: 773, endPoint y: 197, distance: 237.9
click at [773, 197] on div "Pour activer le glissement avec le clavier, appuyez sur Alt+Entrée. Une fois ce…" at bounding box center [730, 337] width 1172 height 460
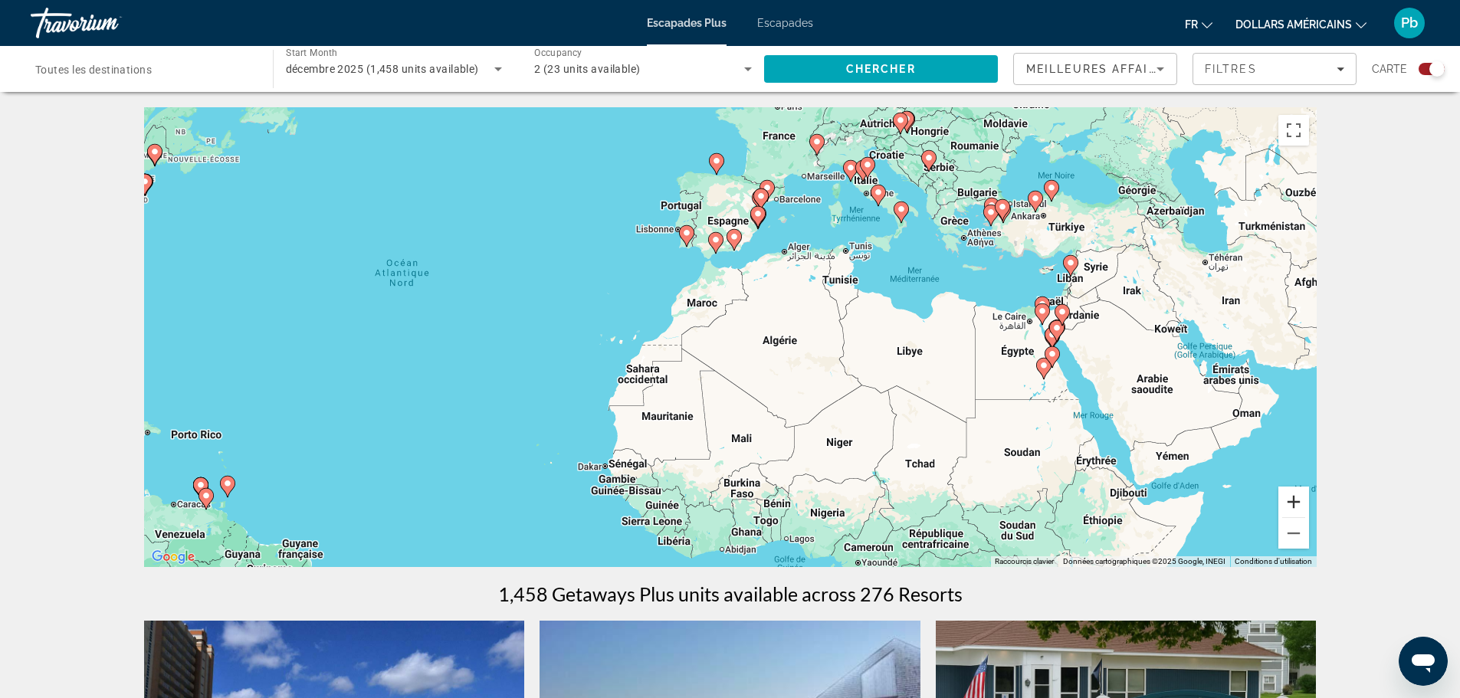
click at [1291, 493] on button "Zoom avant" at bounding box center [1293, 502] width 31 height 31
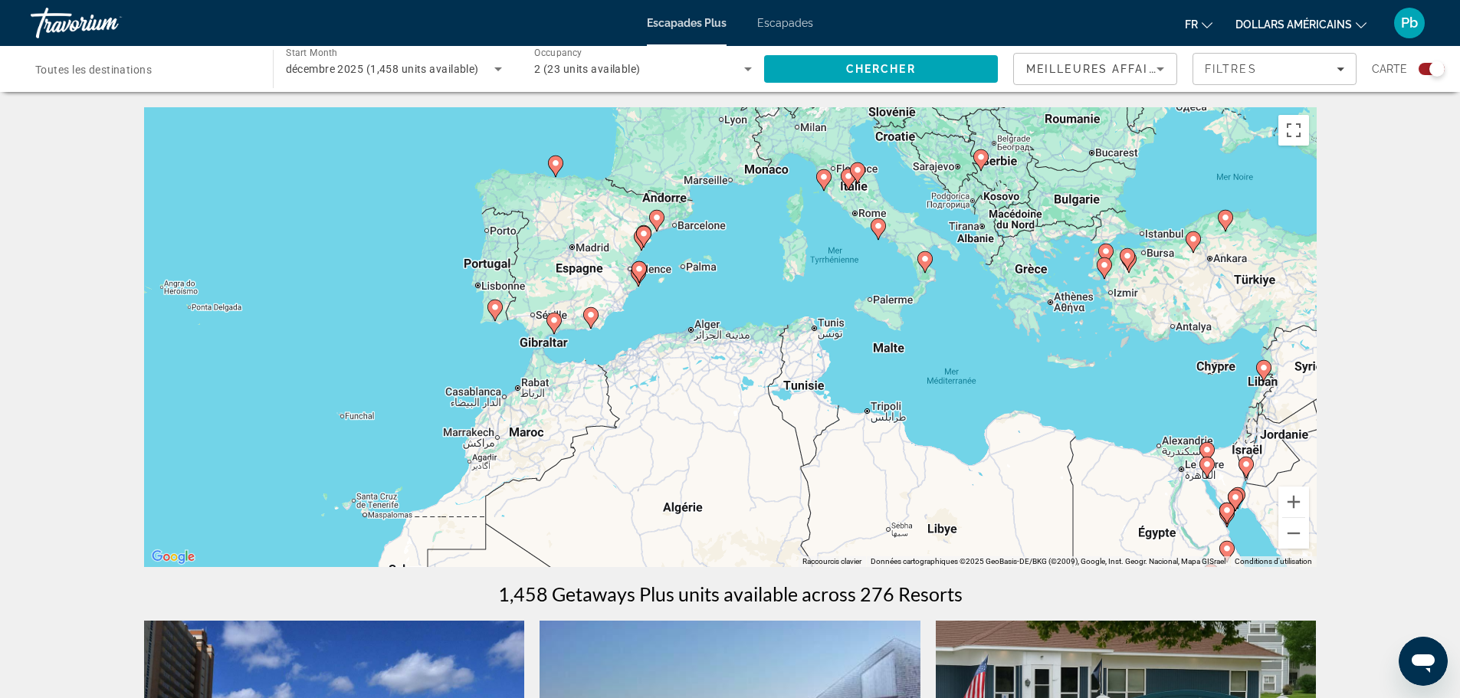
drag, startPoint x: 807, startPoint y: 153, endPoint x: 647, endPoint y: 335, distance: 242.1
click at [647, 335] on div "Pour activer le glissement avec le clavier, appuyez sur Alt+Entrée. Une fois ce…" at bounding box center [730, 337] width 1172 height 460
click at [557, 314] on icon "Contenu principal" at bounding box center [553, 323] width 14 height 20
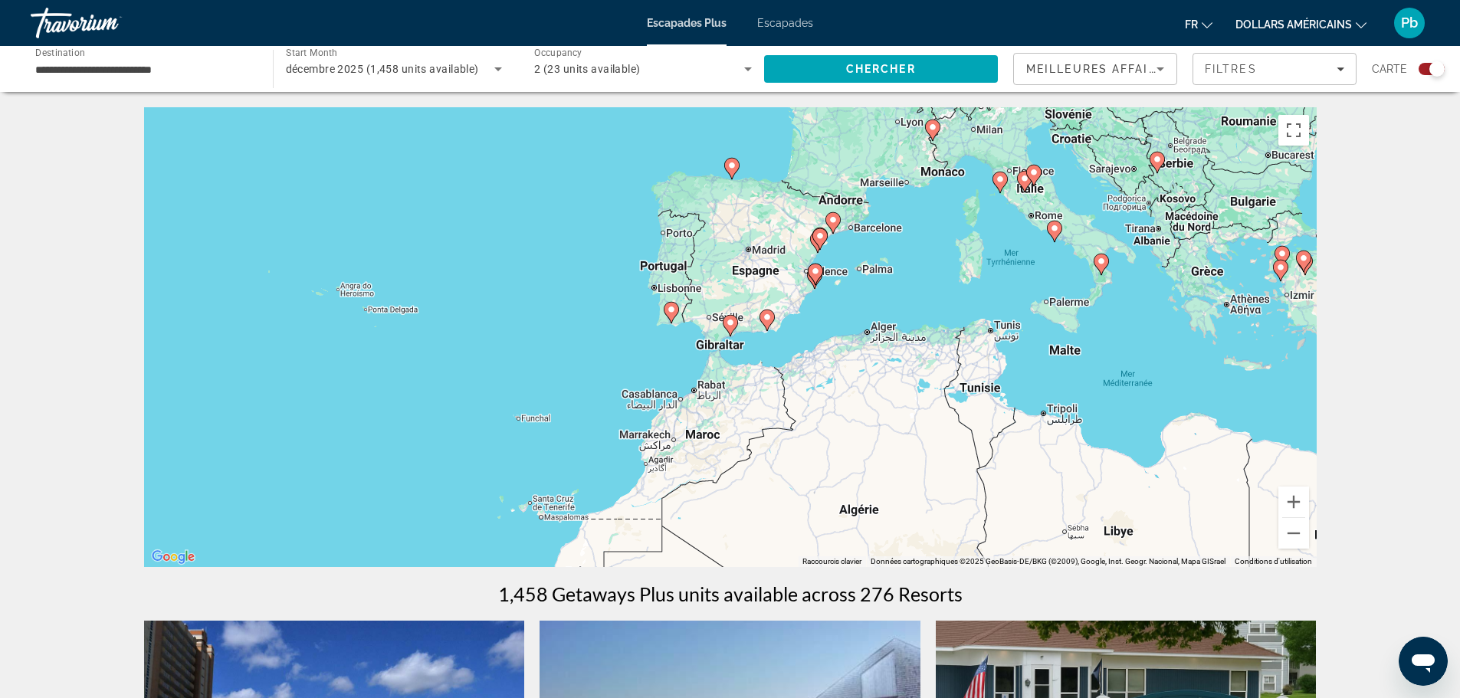
click at [733, 336] on gmp-advanced-marker "Contenu principal" at bounding box center [730, 325] width 15 height 23
type input "**********"
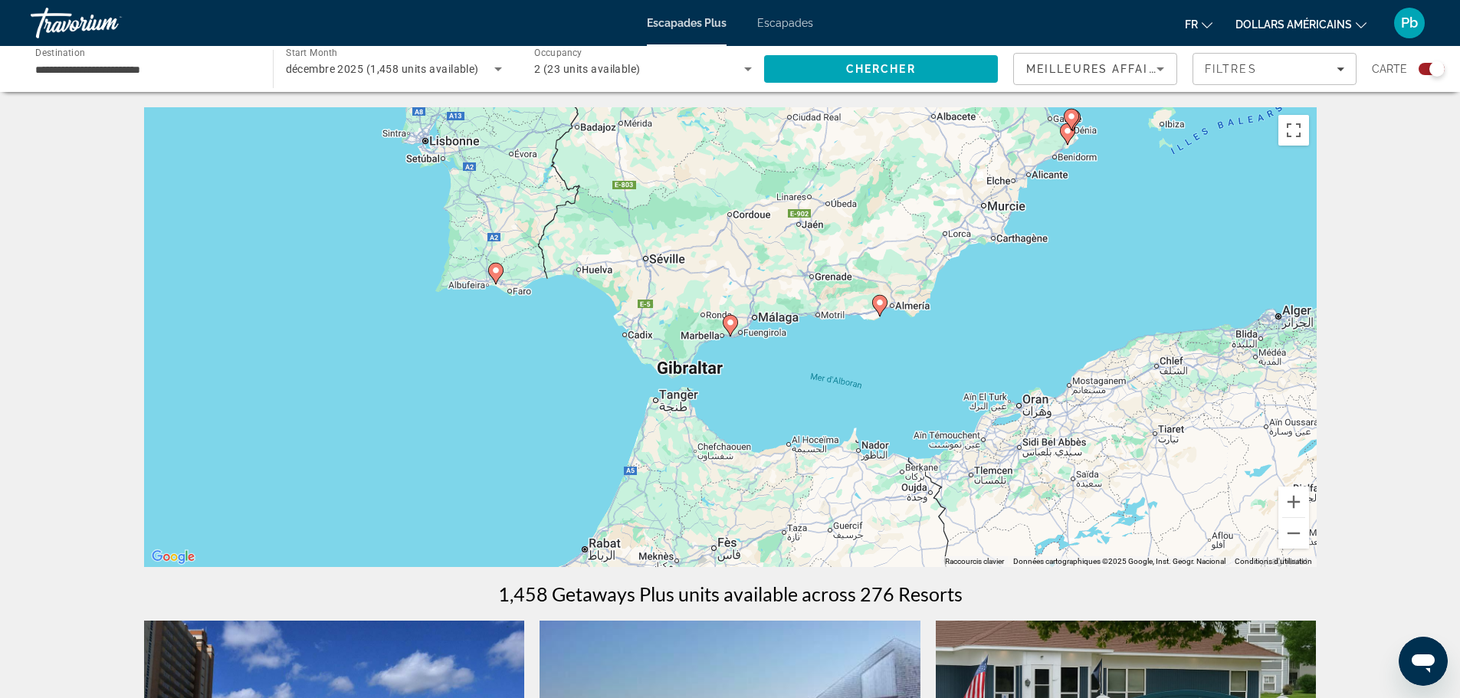
click at [732, 324] on image "Contenu principal" at bounding box center [730, 322] width 9 height 9
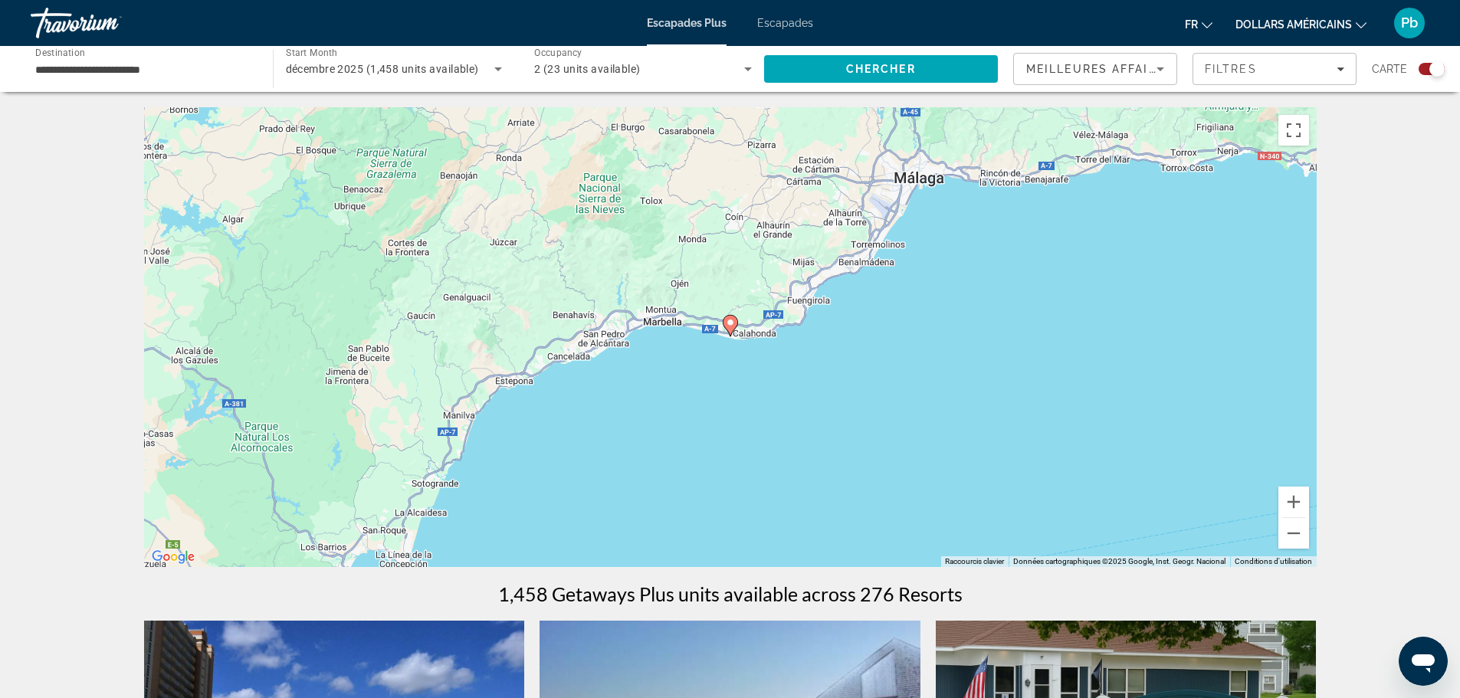
click at [732, 324] on image "Contenu principal" at bounding box center [730, 322] width 9 height 9
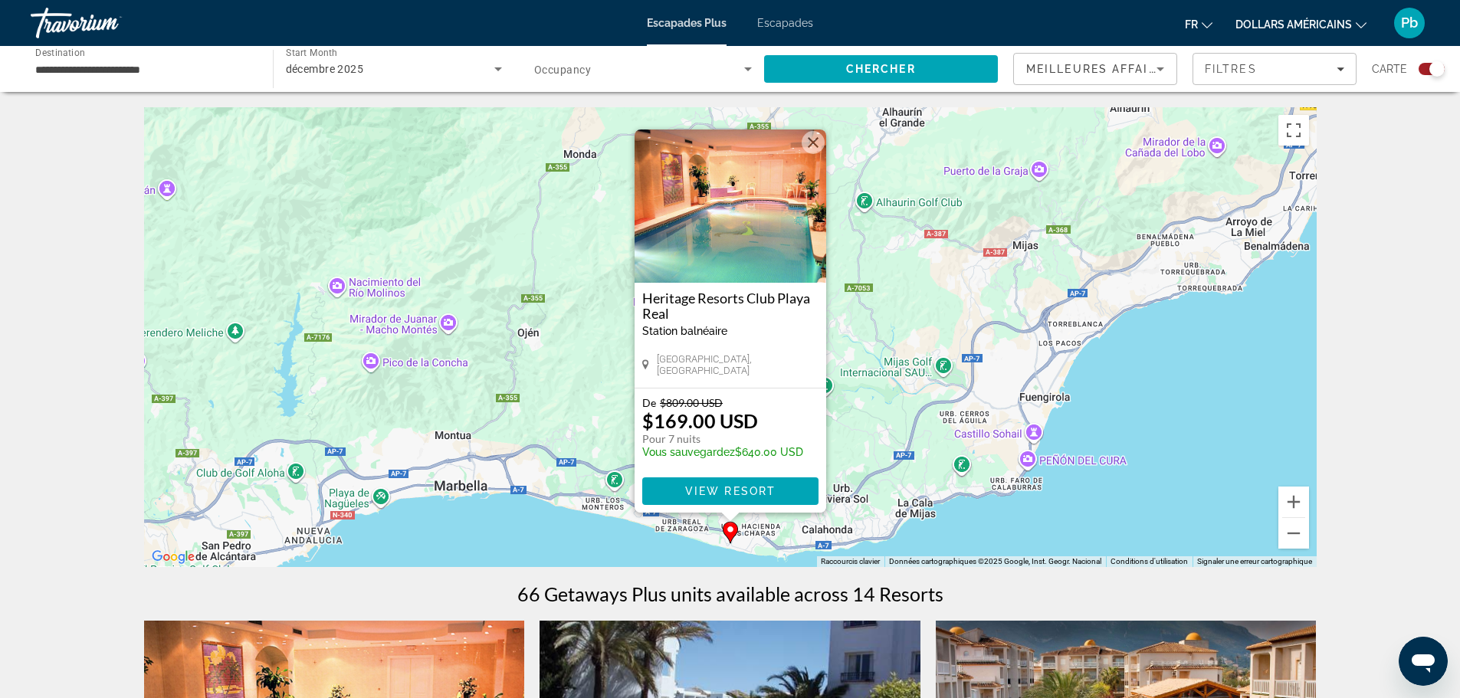
click at [733, 275] on img "Contenu principal" at bounding box center [730, 206] width 192 height 153
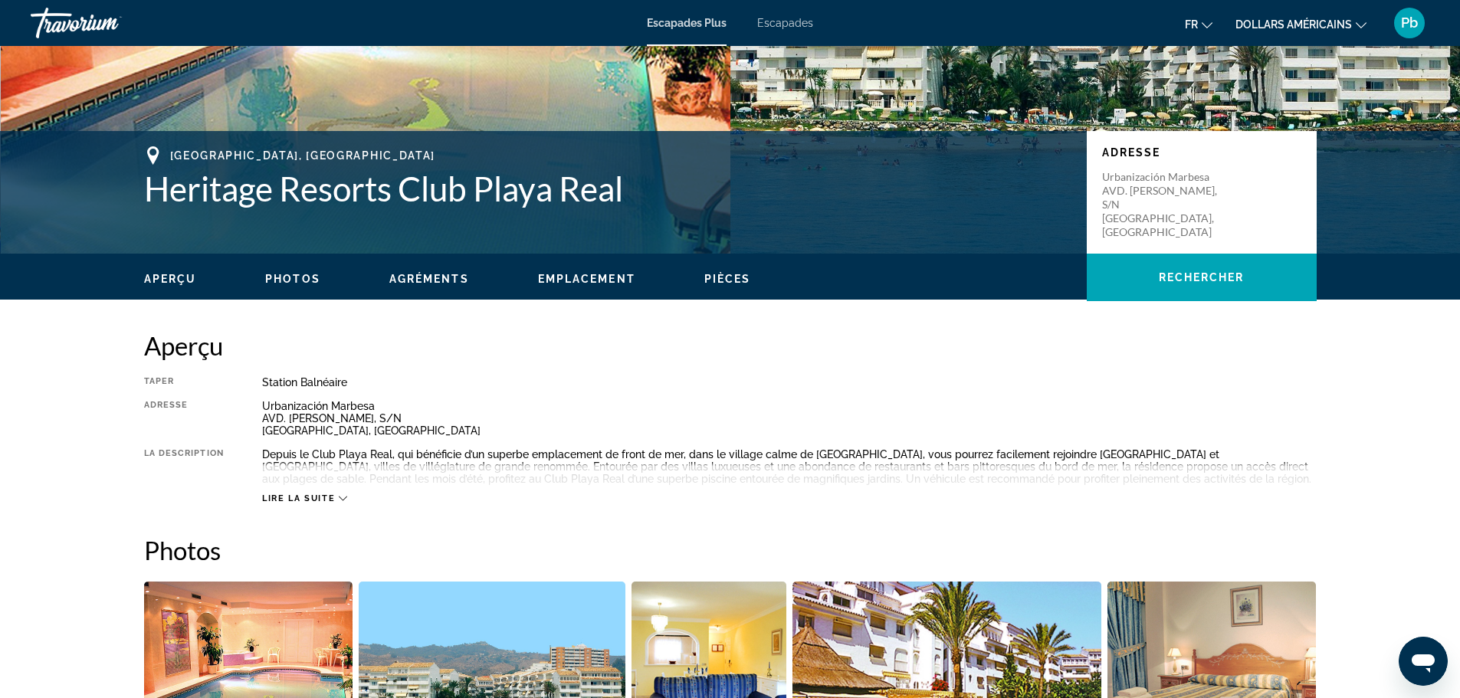
scroll to position [256, 0]
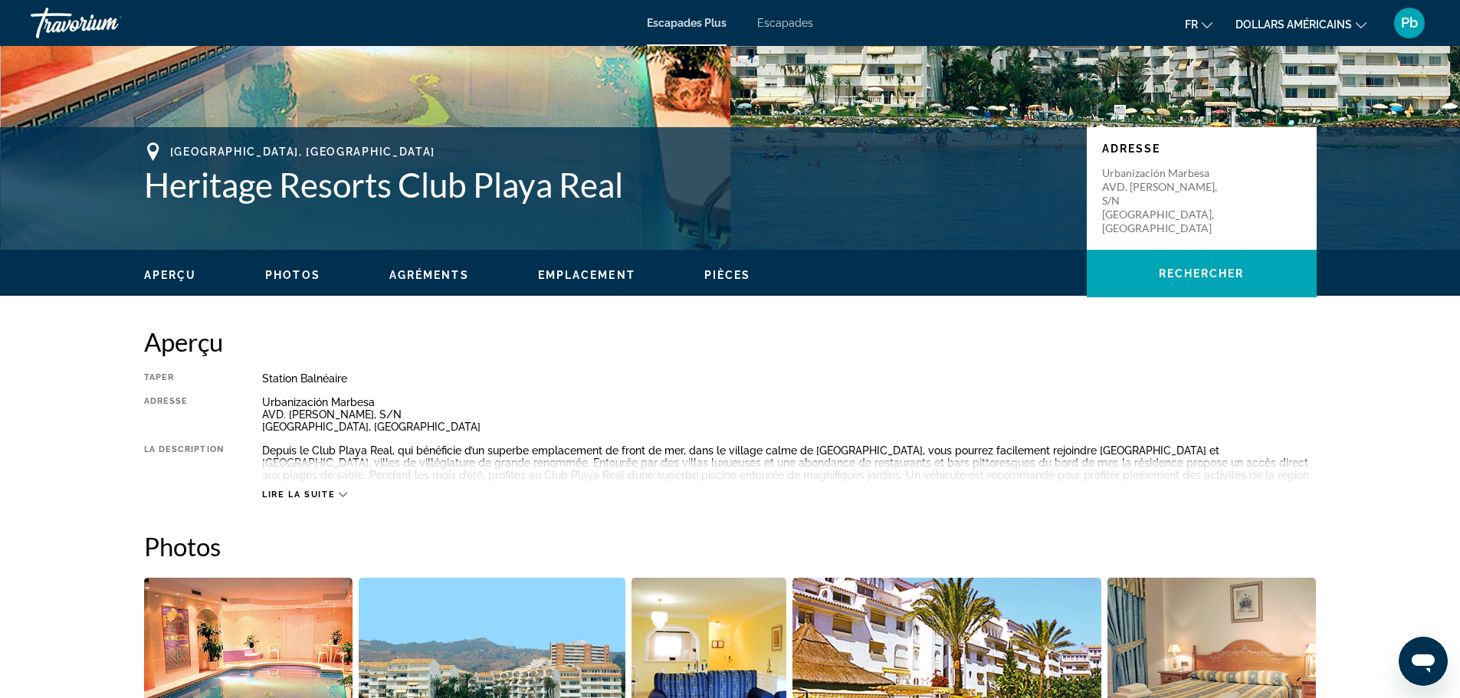
click at [314, 498] on span "Lire la suite" at bounding box center [298, 495] width 73 height 10
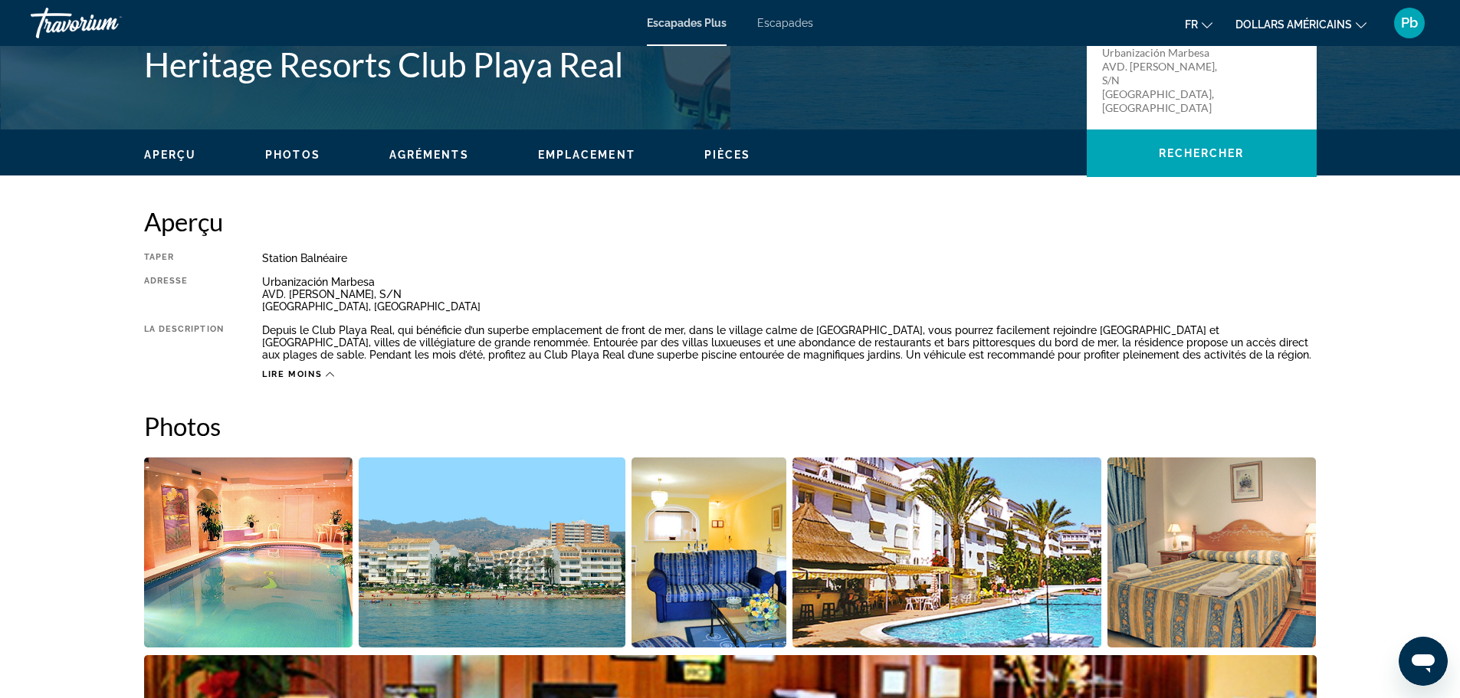
scroll to position [0, 0]
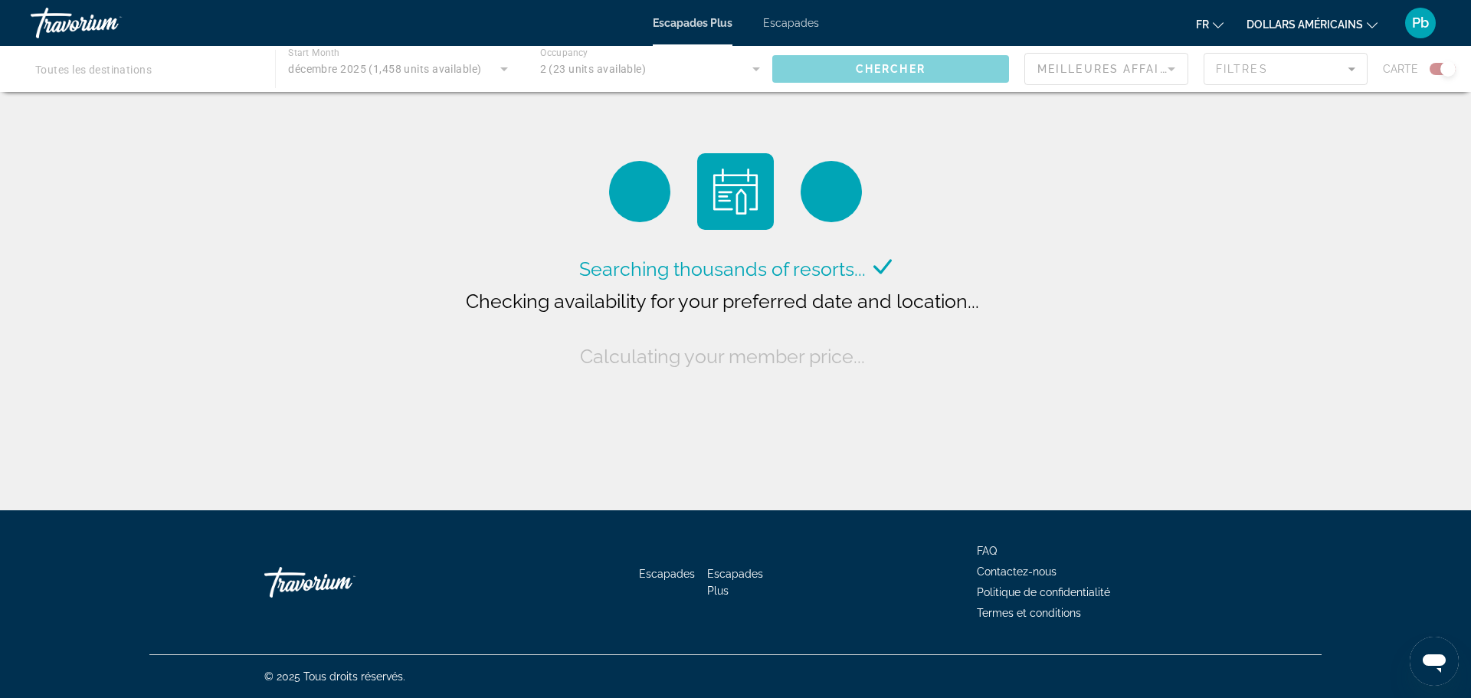
click at [1257, 64] on div "Contenu principal" at bounding box center [735, 69] width 1471 height 46
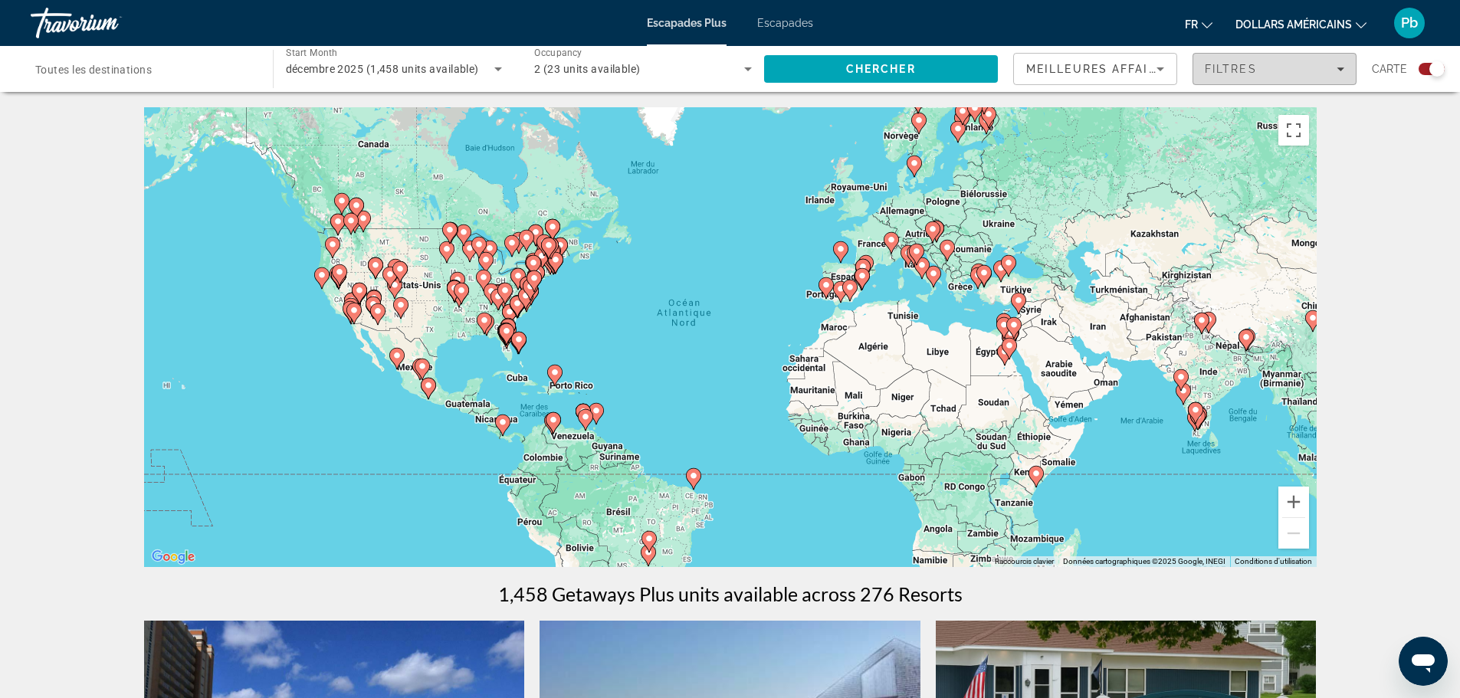
click at [1268, 66] on div "Filtres" at bounding box center [1274, 69] width 139 height 12
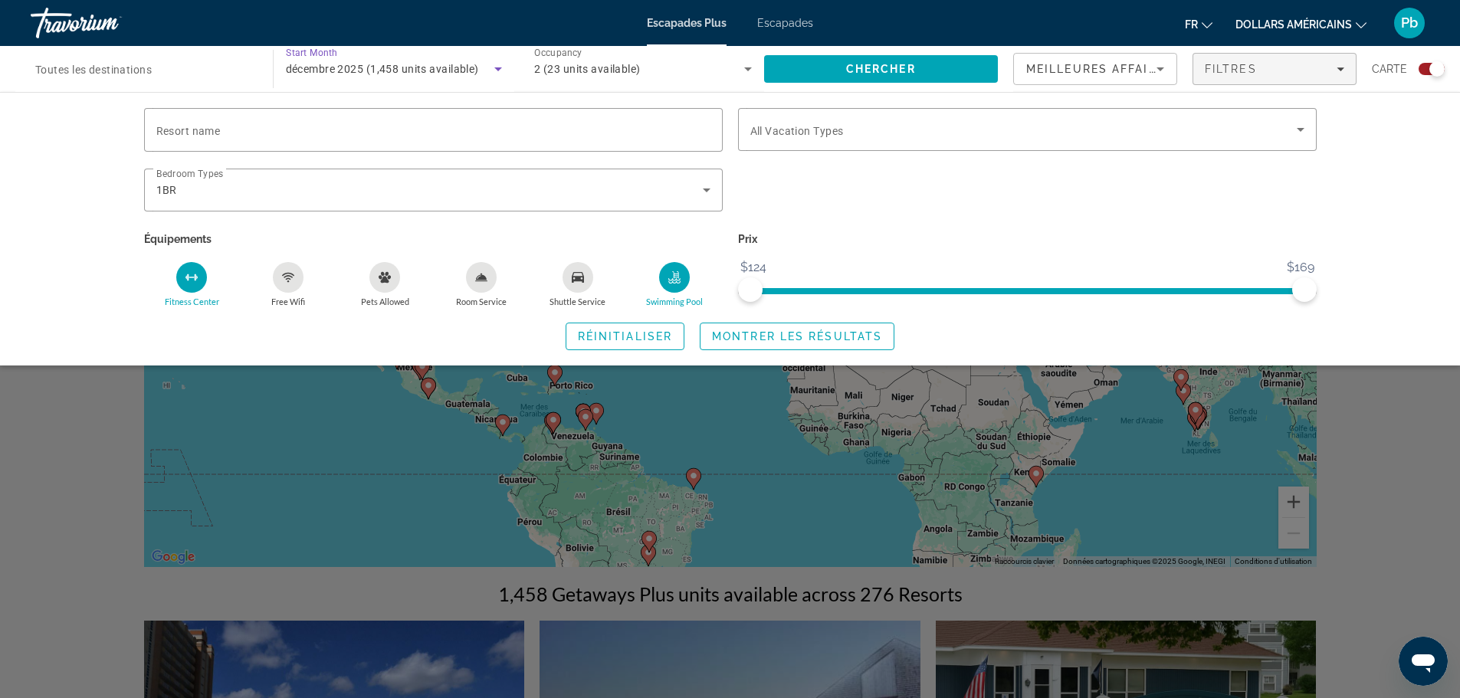
click at [323, 72] on span "décembre 2025 (1,458 units available)" at bounding box center [382, 69] width 193 height 12
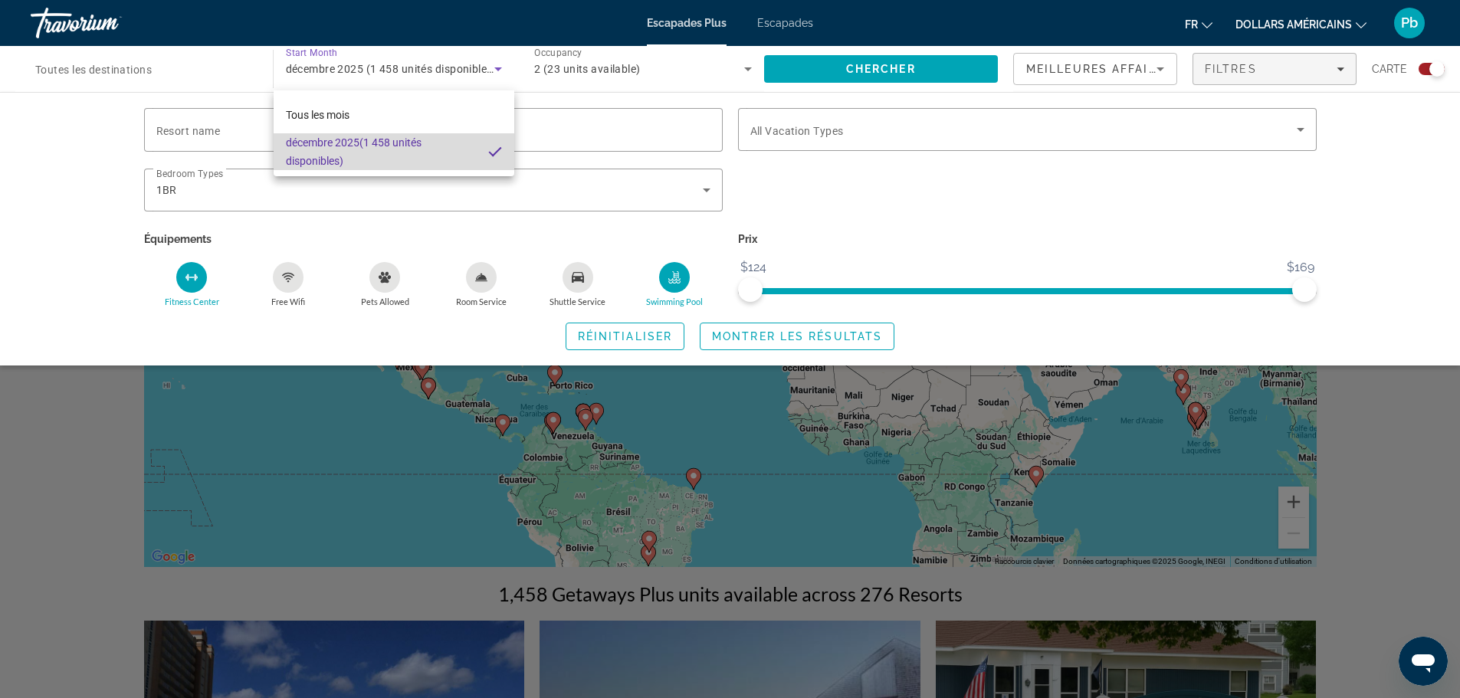
click at [313, 156] on font "(1 458 unités disponibles)" at bounding box center [354, 151] width 136 height 31
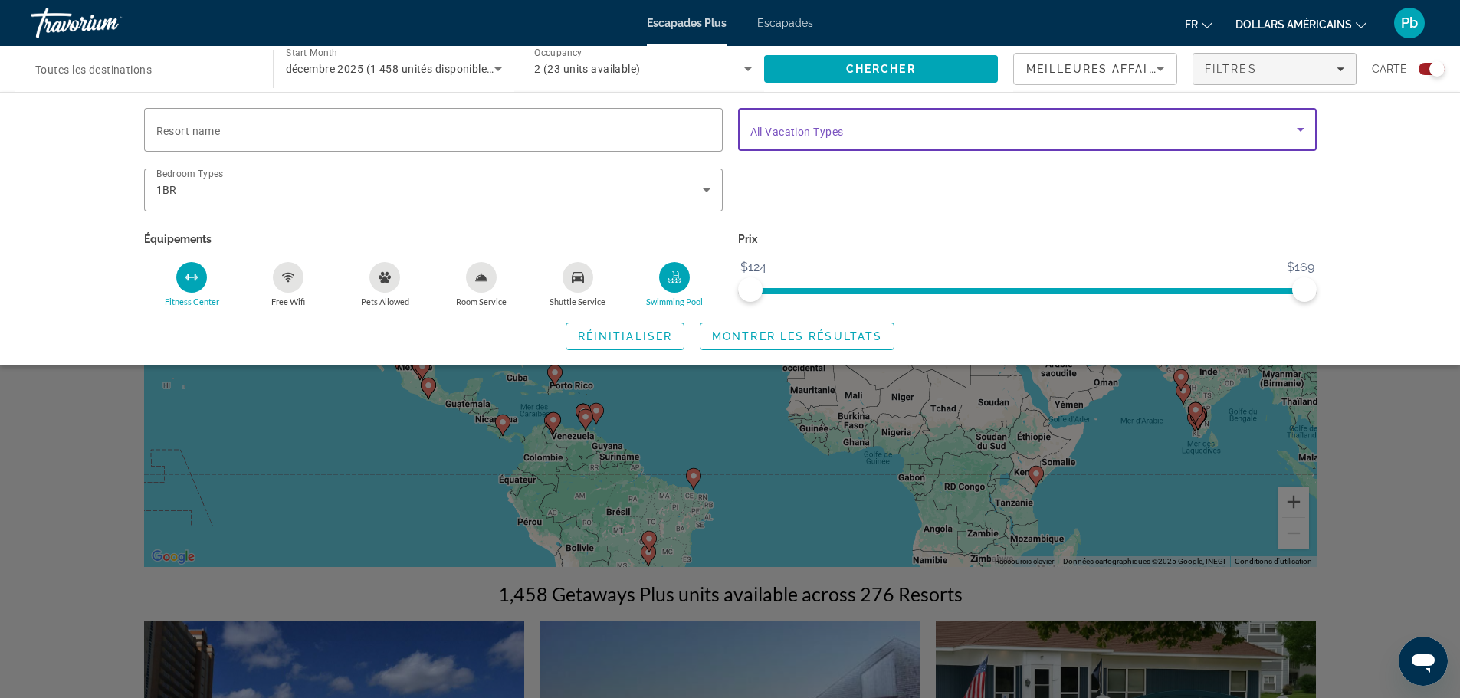
click at [1124, 128] on span "Search widget" at bounding box center [1023, 129] width 546 height 18
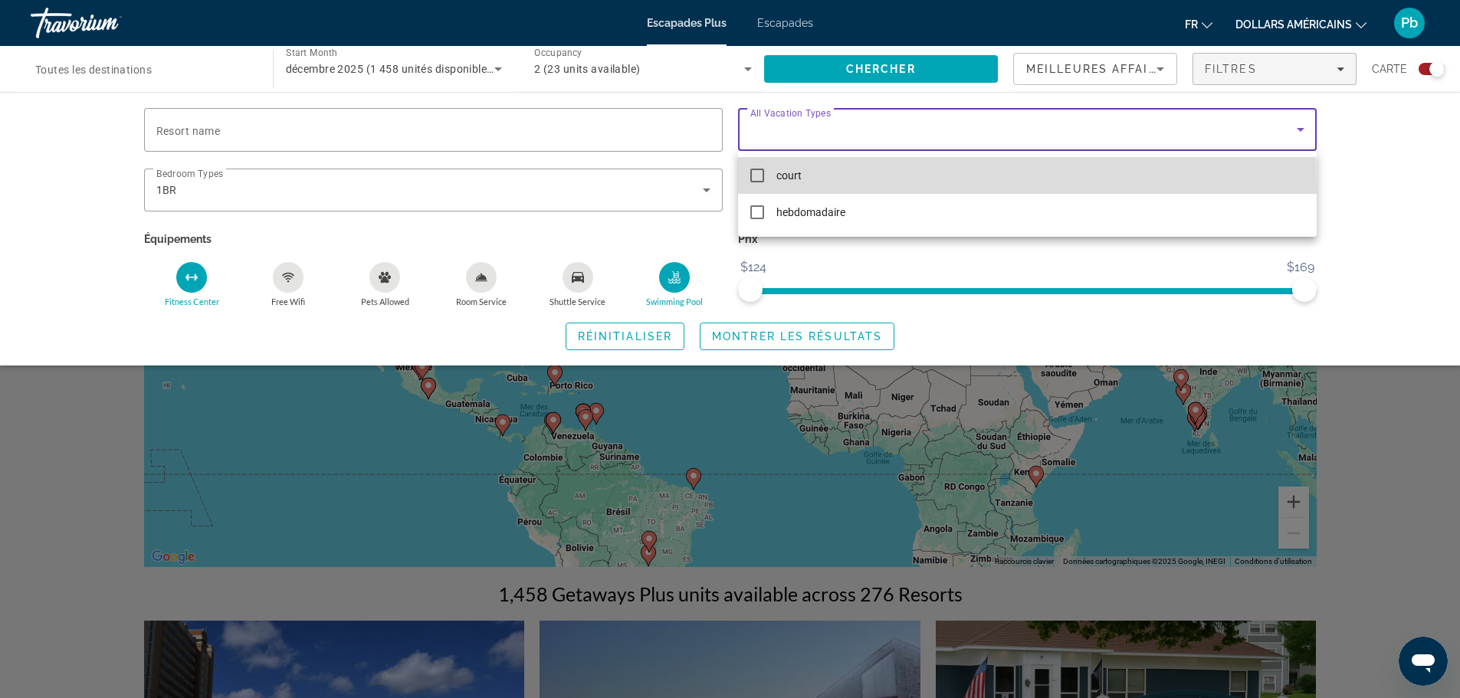
click at [755, 186] on mat-option "court" at bounding box center [1027, 175] width 579 height 37
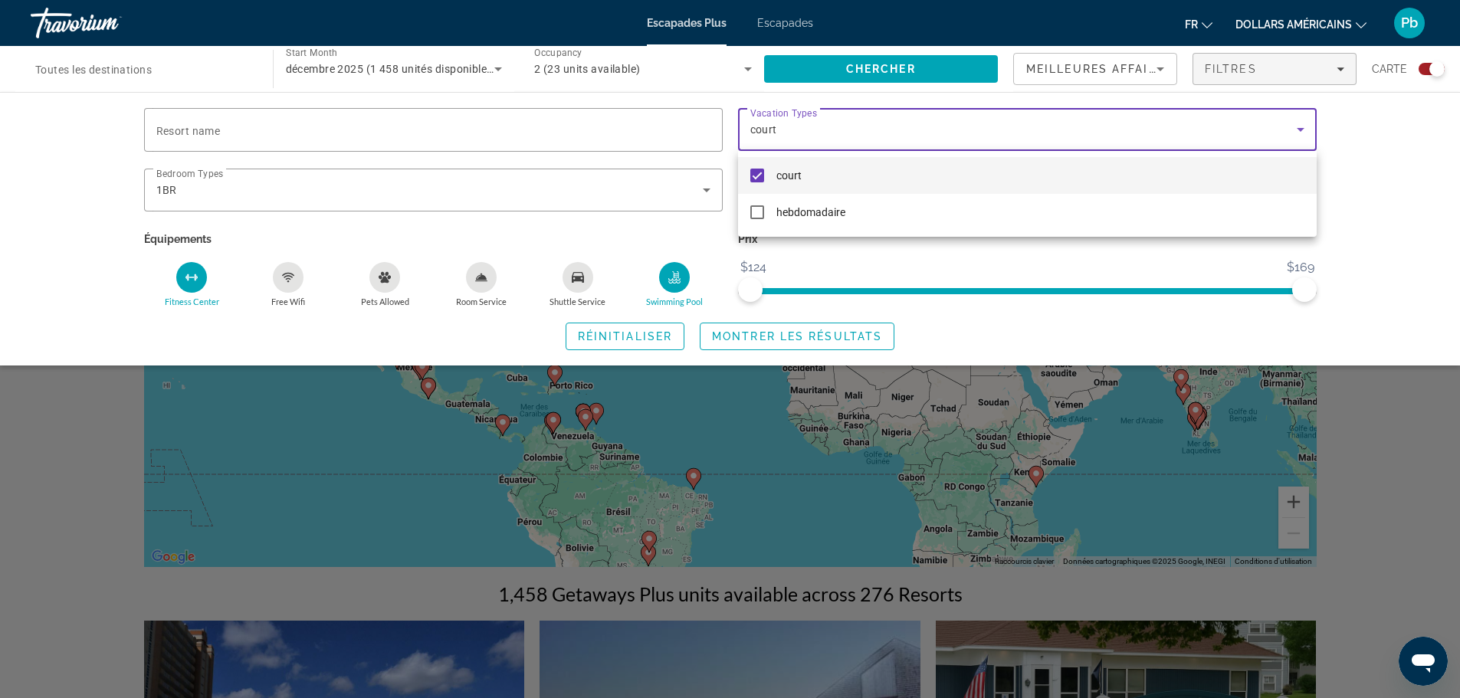
click at [1400, 258] on div at bounding box center [730, 349] width 1460 height 698
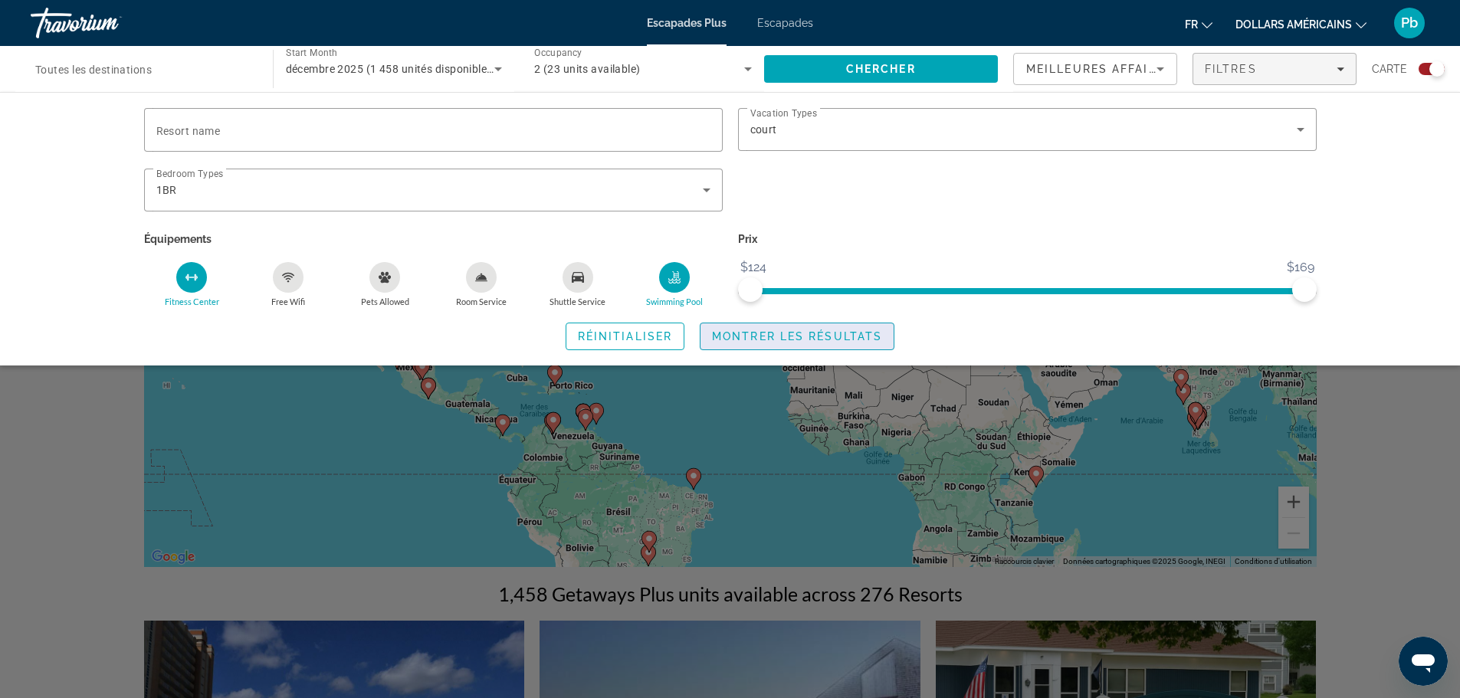
click at [732, 330] on span "Montrer les résultats" at bounding box center [797, 336] width 170 height 12
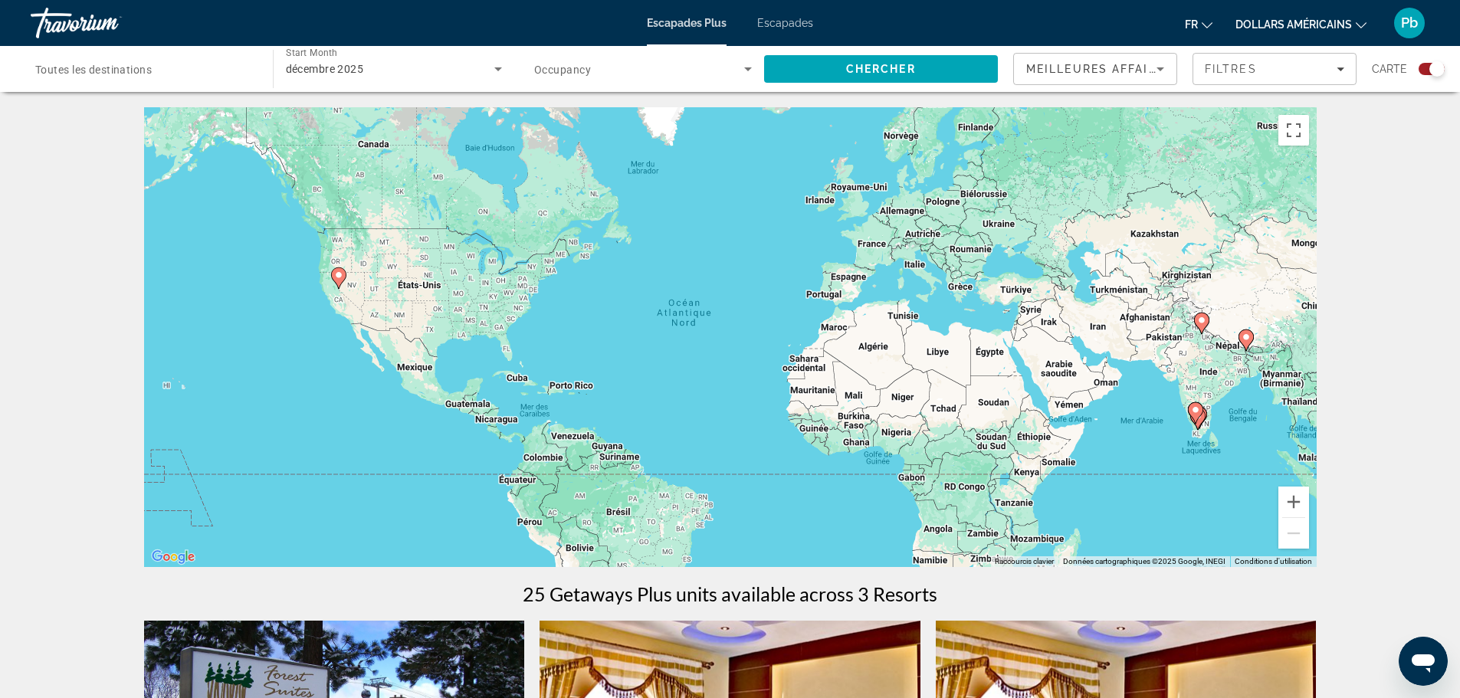
click at [1200, 325] on icon "Contenu principal" at bounding box center [1201, 323] width 14 height 20
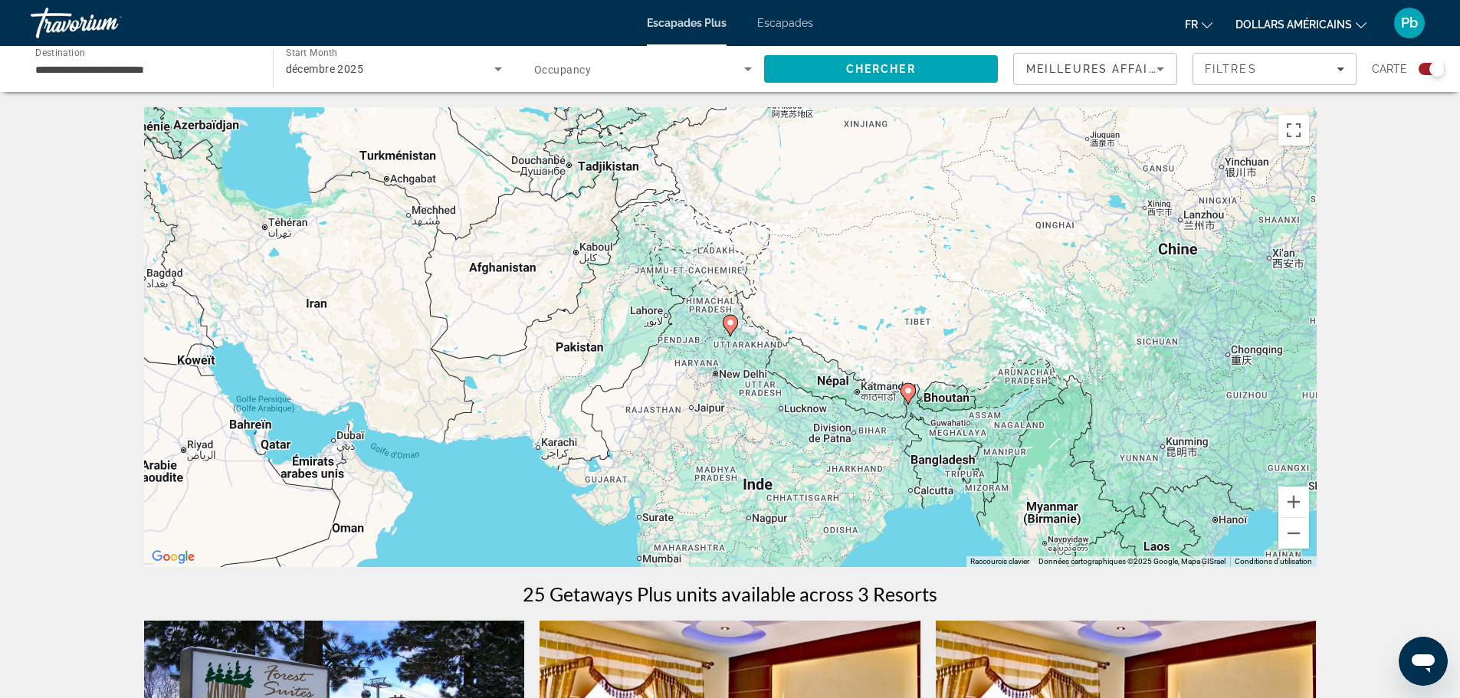
click at [733, 323] on image "Contenu principal" at bounding box center [730, 322] width 9 height 9
type input "**********"
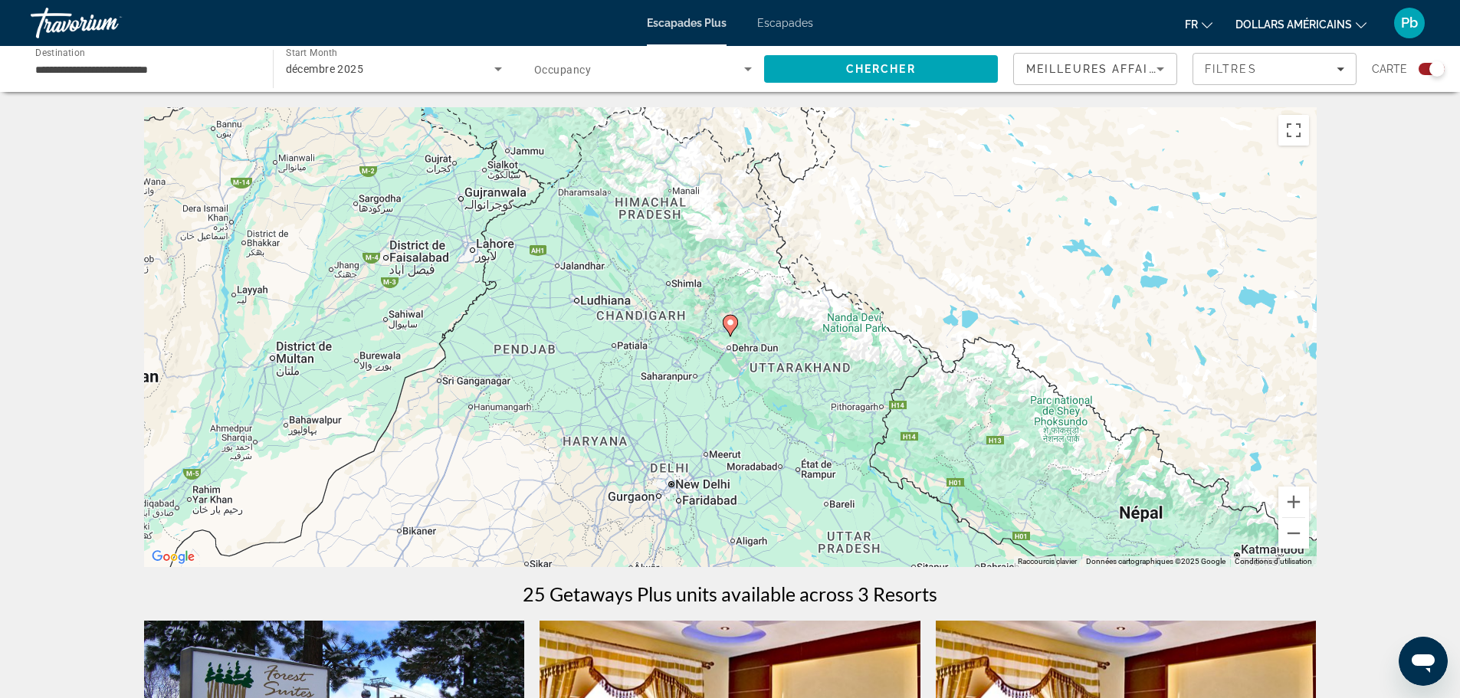
click at [732, 329] on icon "Contenu principal" at bounding box center [730, 326] width 14 height 20
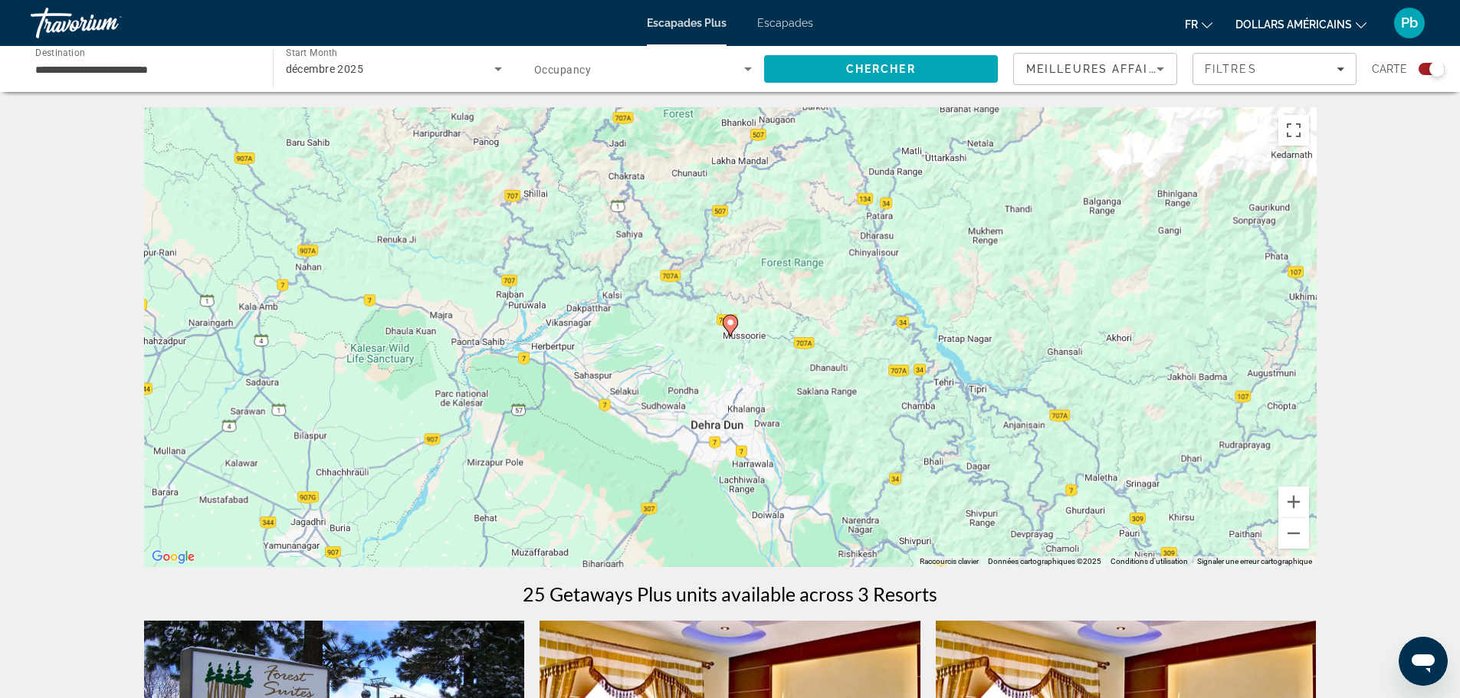
click at [732, 329] on icon "Contenu principal" at bounding box center [730, 326] width 14 height 20
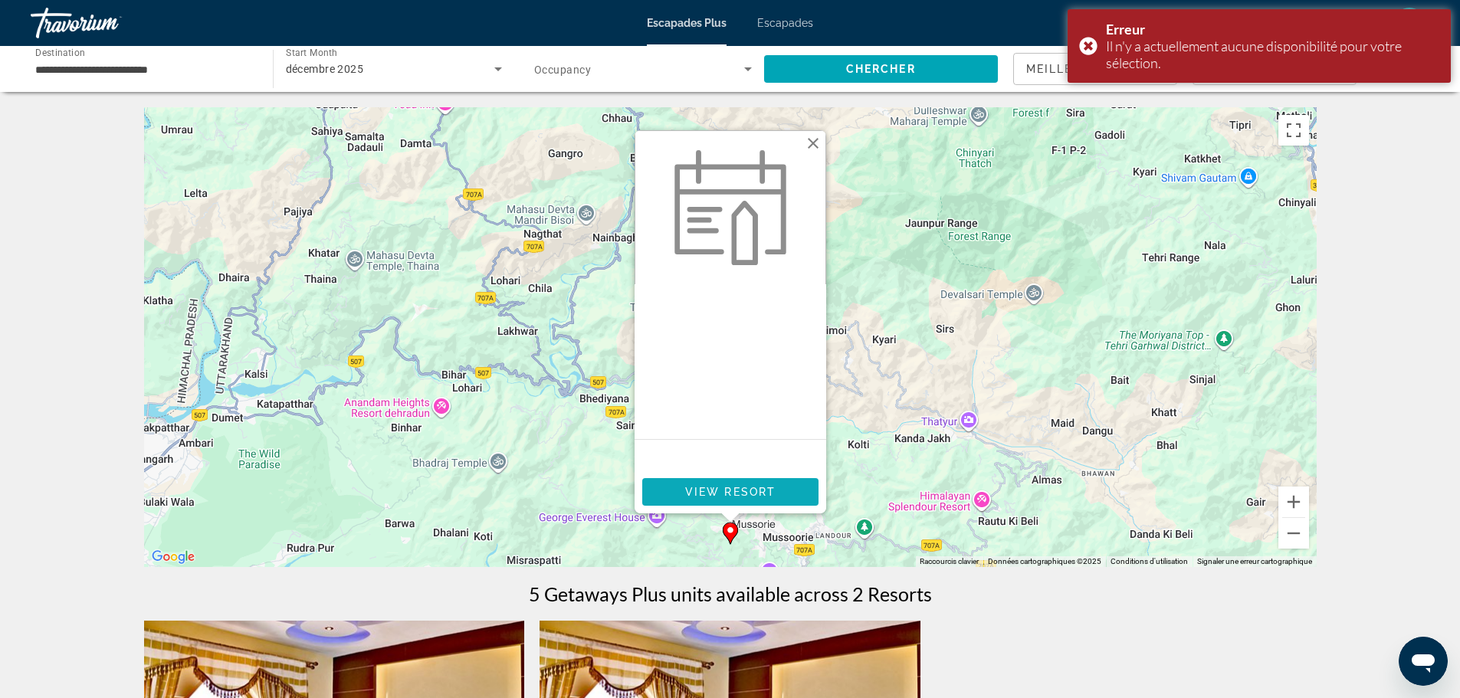
click at [713, 497] on span "View Resort" at bounding box center [729, 492] width 90 height 12
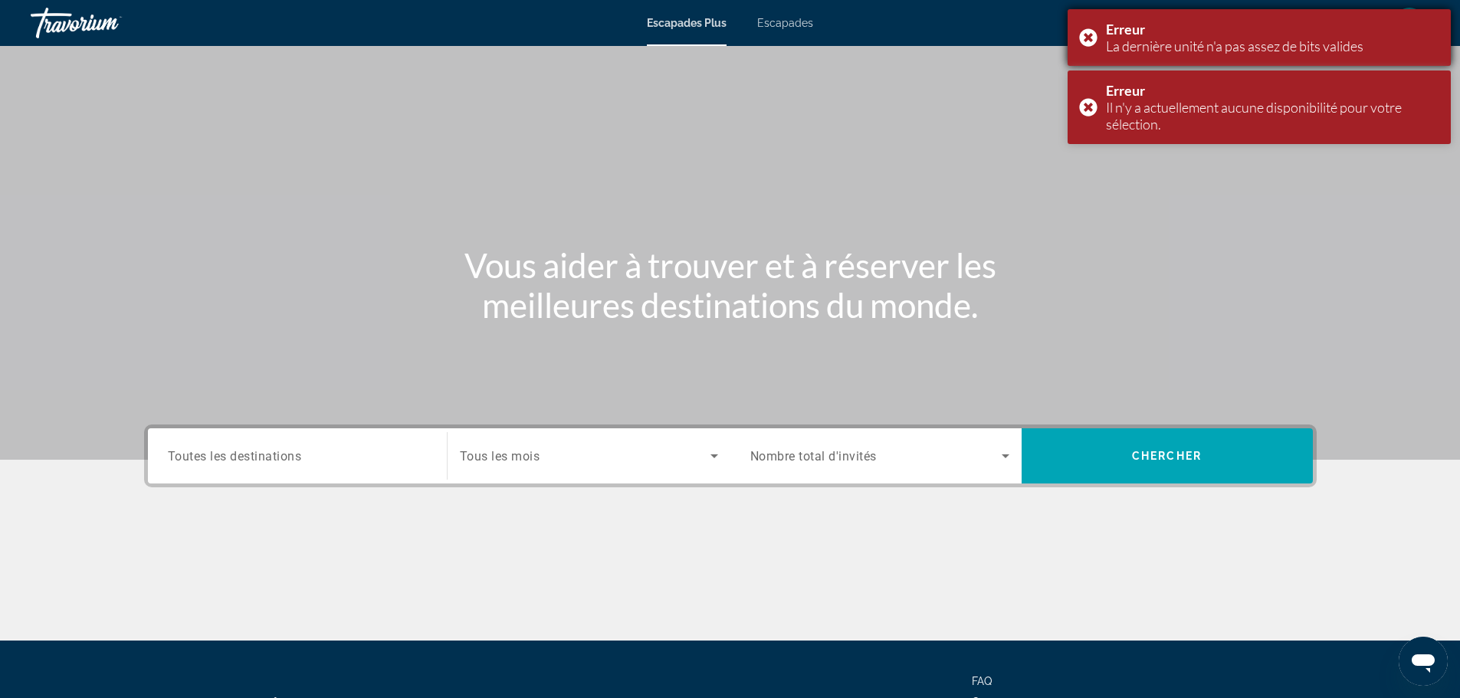
click at [1097, 27] on div "Erreur La dernière unité n'a pas assez de bits valides" at bounding box center [1258, 37] width 383 height 57
